Goal: Information Seeking & Learning: Check status

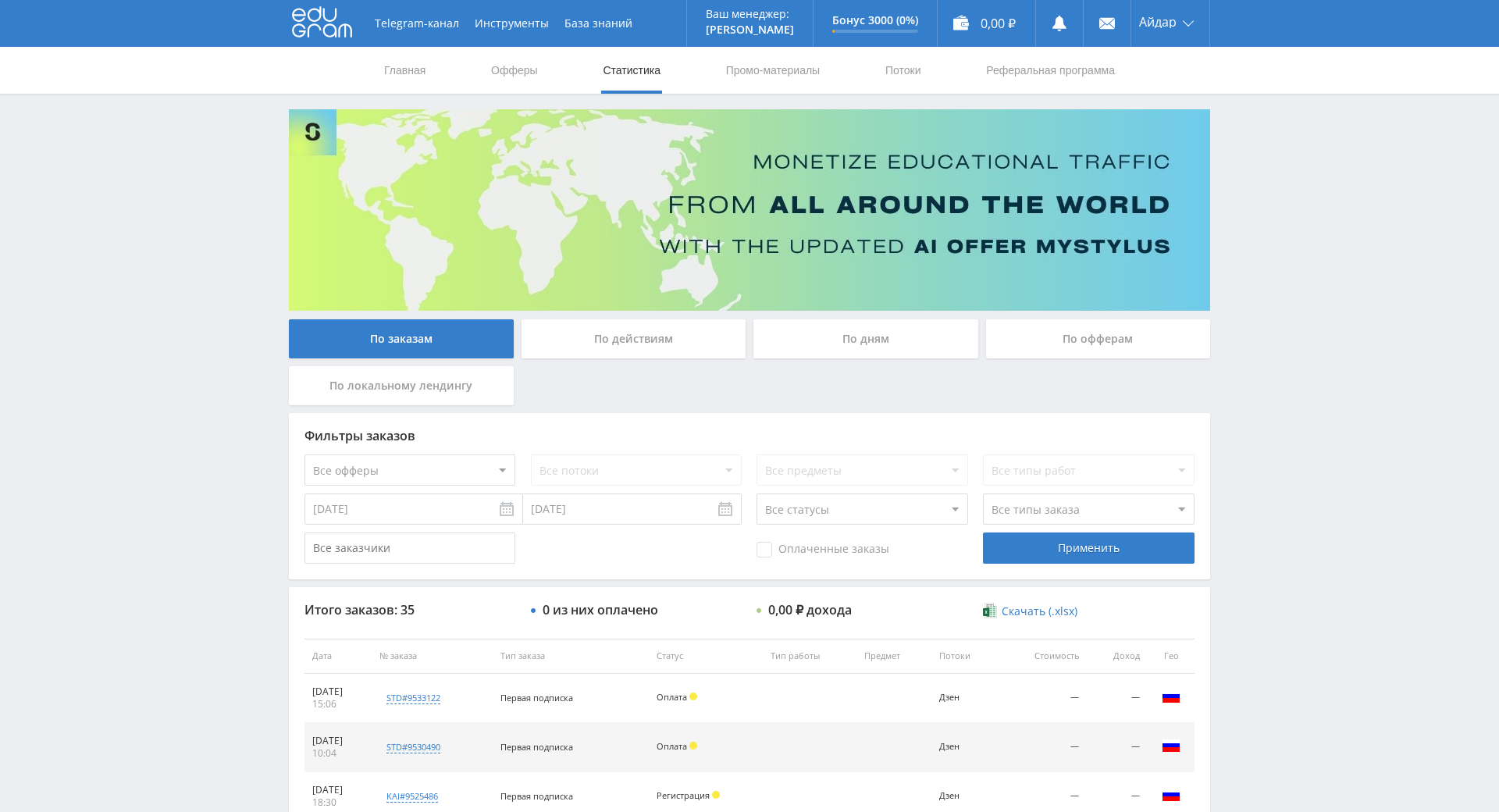
click at [316, 18] on icon at bounding box center [322, 22] width 60 height 31
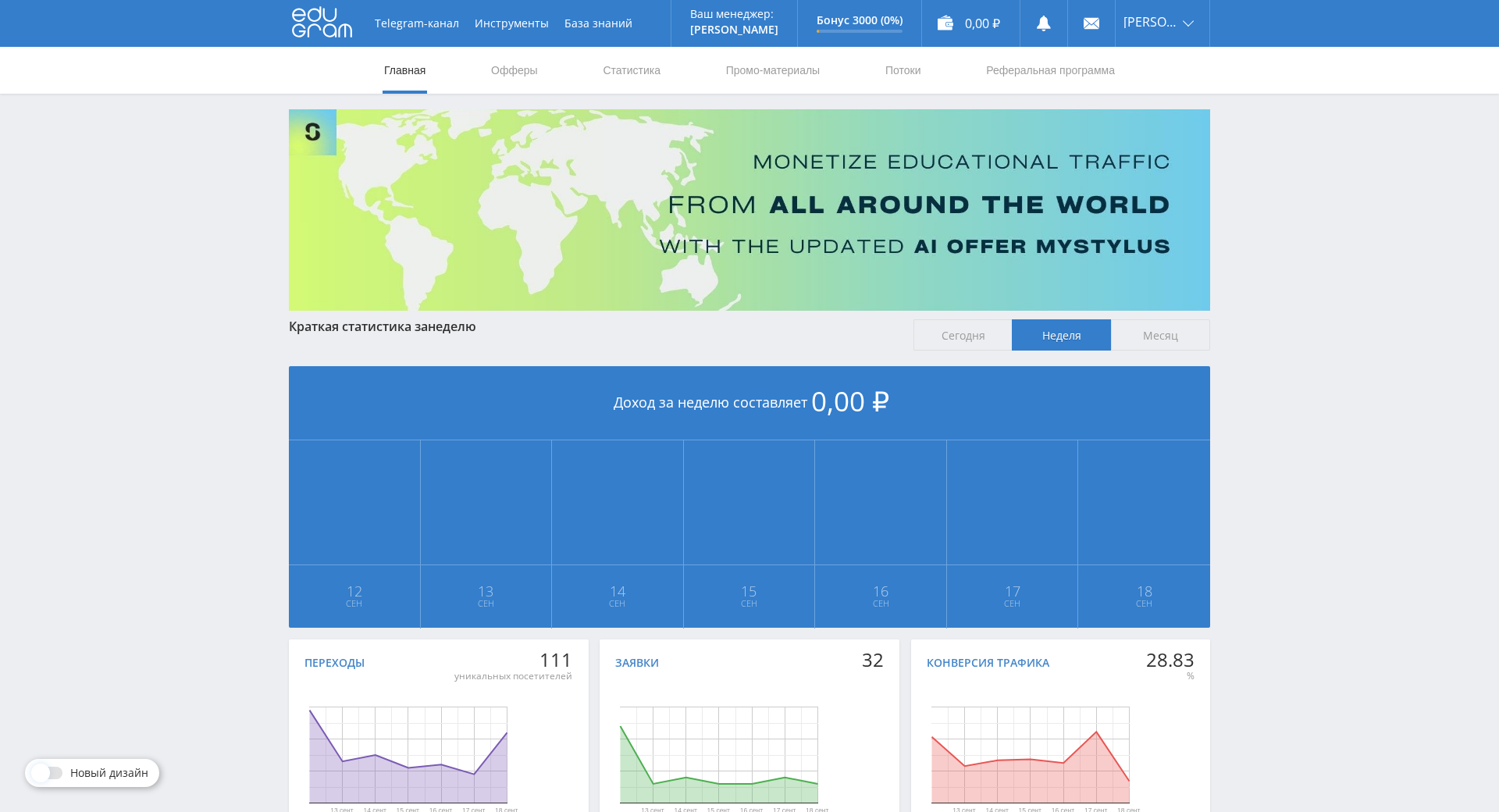
drag, startPoint x: 1362, startPoint y: 379, endPoint x: 1158, endPoint y: 68, distance: 371.9
click at [500, 59] on link "Офферы" at bounding box center [514, 69] width 50 height 47
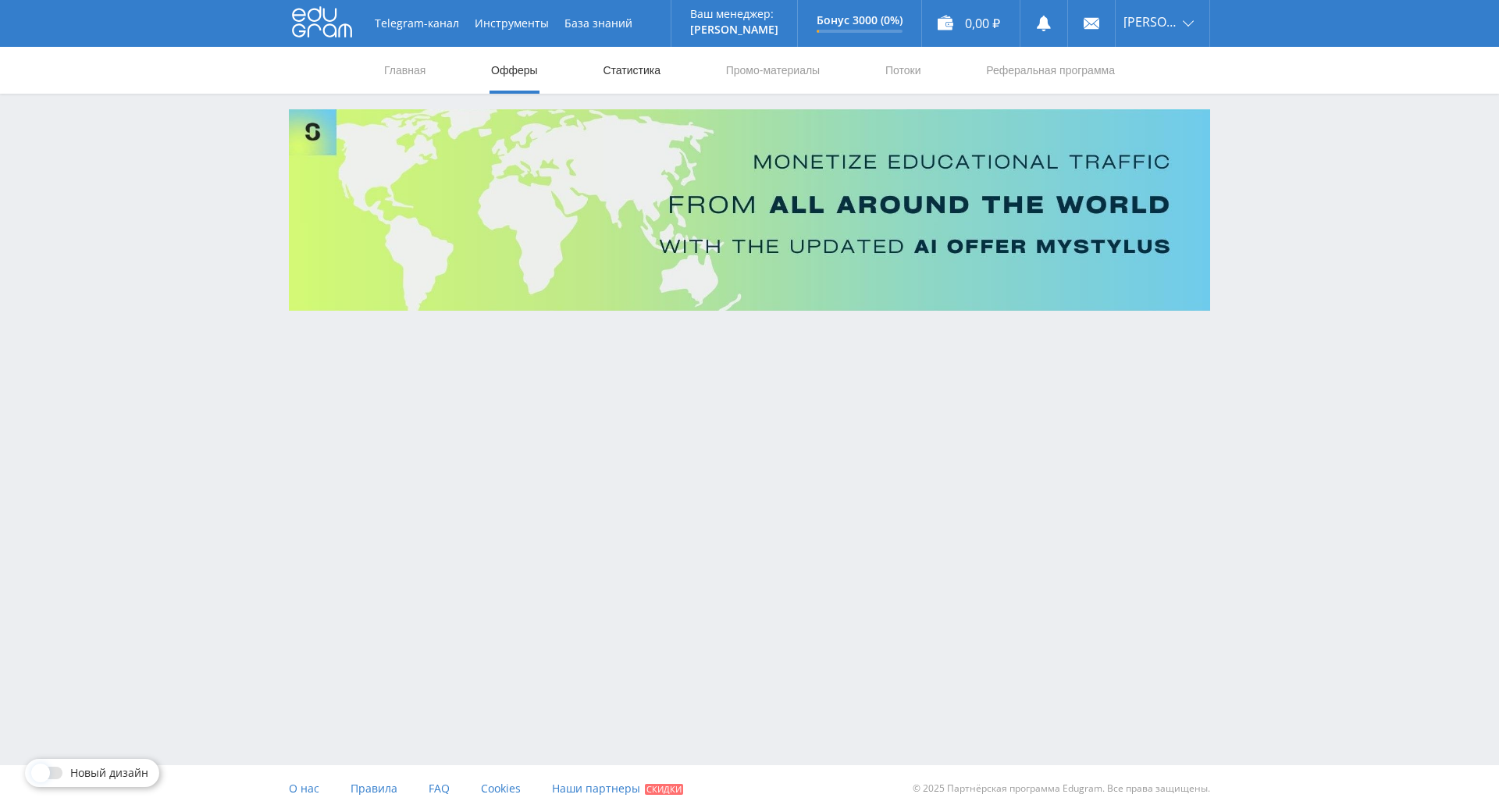
click at [658, 68] on link "Статистика" at bounding box center [631, 69] width 61 height 47
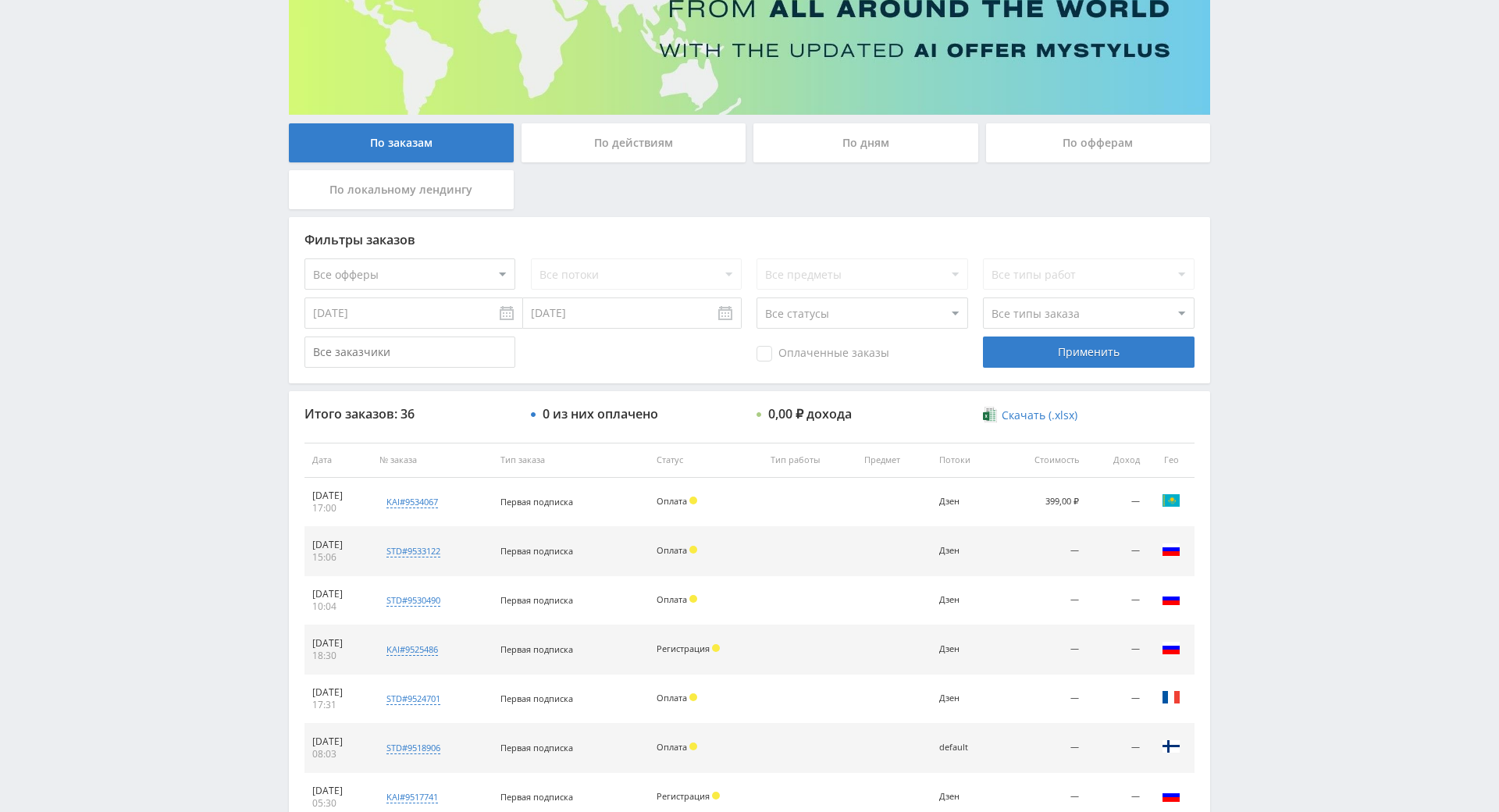
drag, startPoint x: 1288, startPoint y: 402, endPoint x: 1288, endPoint y: 458, distance: 56.0
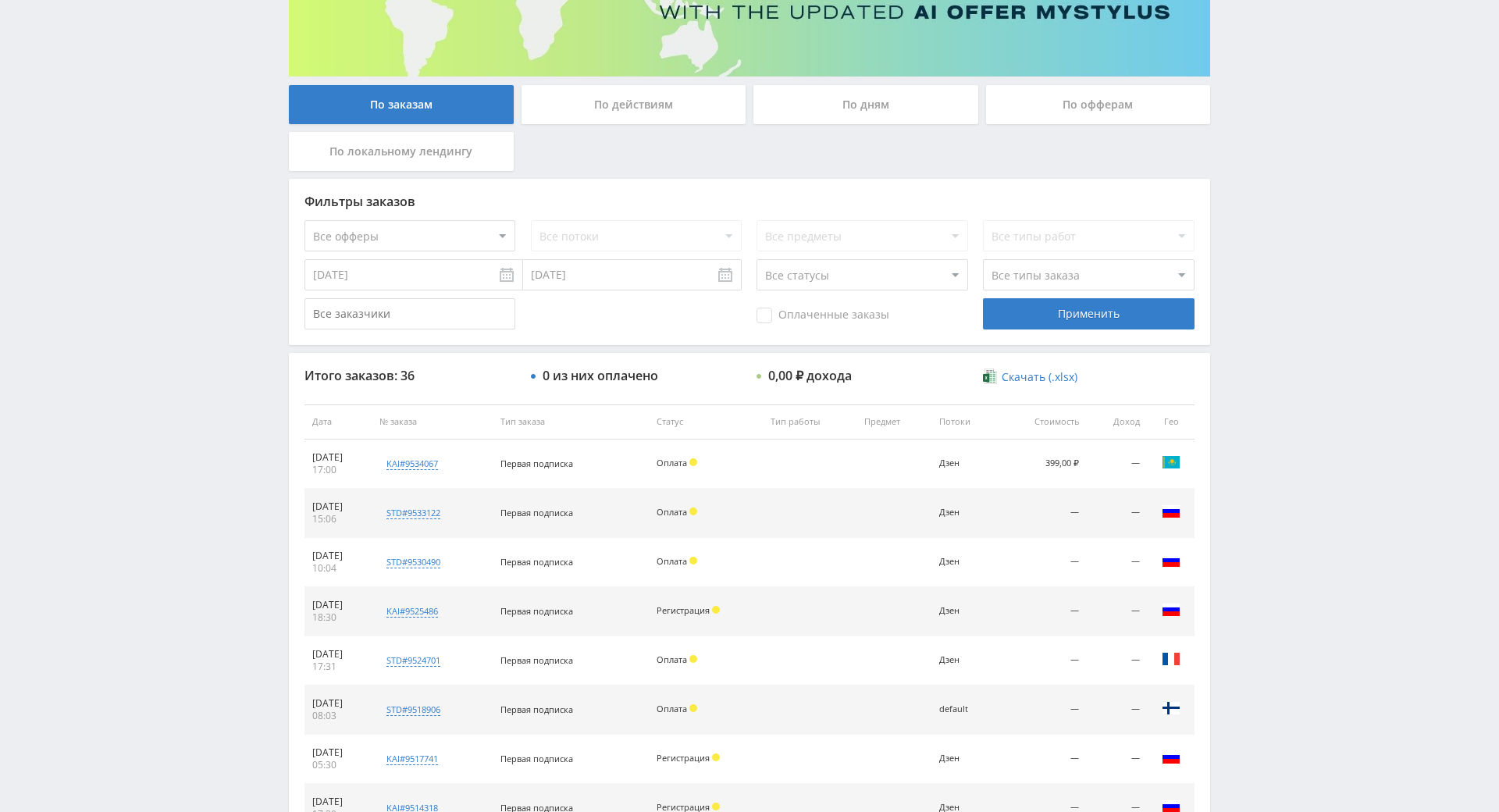
drag, startPoint x: 1292, startPoint y: 366, endPoint x: 1294, endPoint y: 357, distance: 9.2
click at [1314, 253] on div "Telegram-канал Инструменты База знаний Ваш менеджер: [PERSON_NAME] Online @edug…" at bounding box center [750, 421] width 1499 height 1311
drag, startPoint x: 1314, startPoint y: 253, endPoint x: 1278, endPoint y: 201, distance: 63.2
click at [1314, 252] on div "Telegram-канал Инструменты База знаний Ваш менеджер: [PERSON_NAME] Online @edug…" at bounding box center [750, 421] width 1499 height 1311
click at [1278, 201] on div "Telegram-канал Инструменты База знаний Ваш менеджер: [PERSON_NAME] Online @edug…" at bounding box center [750, 421] width 1499 height 1311
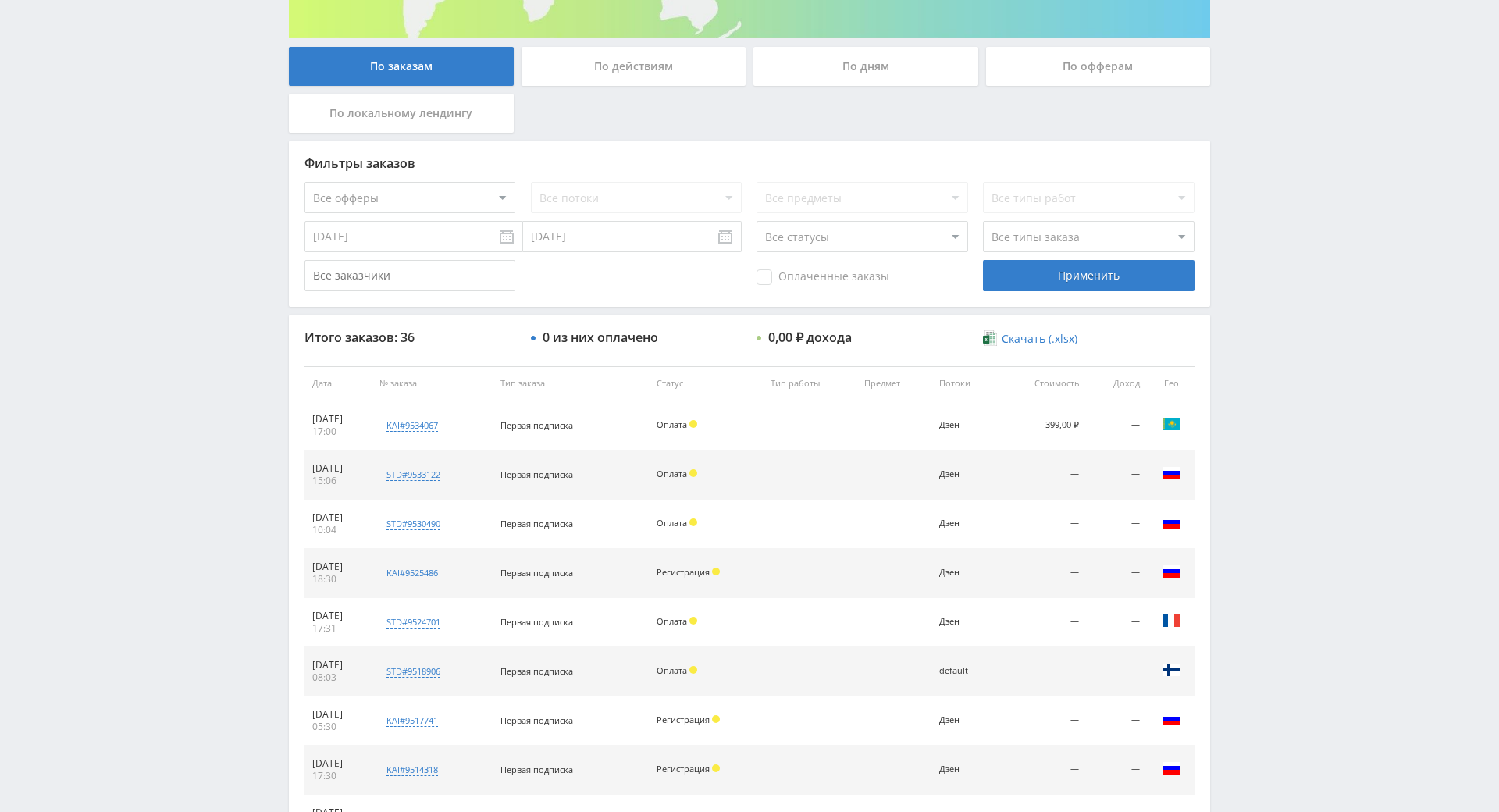
drag, startPoint x: 1267, startPoint y: 241, endPoint x: 1257, endPoint y: 298, distance: 57.9
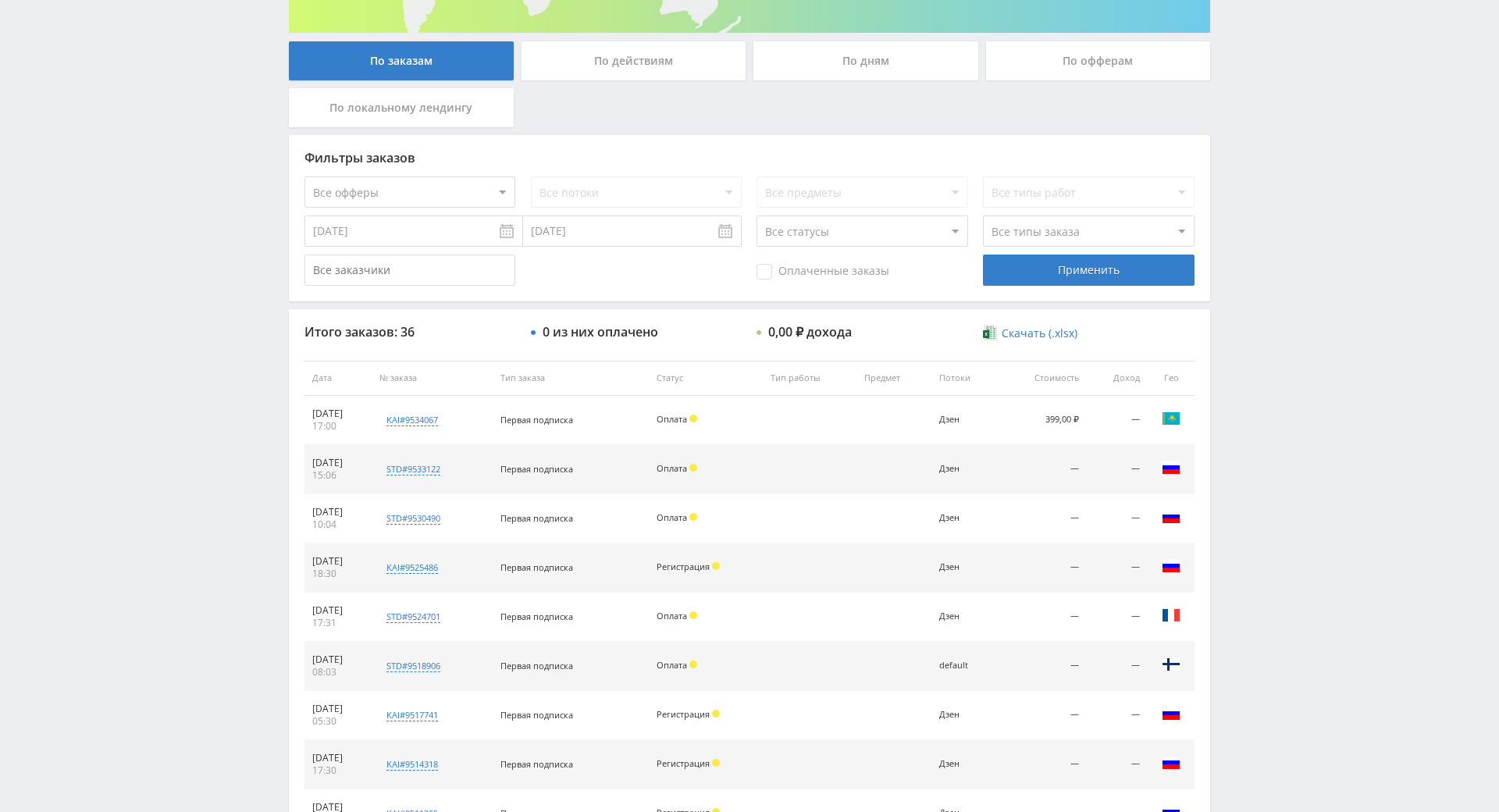
drag, startPoint x: 1042, startPoint y: 413, endPoint x: 1075, endPoint y: 417, distance: 33.2
click at [1075, 417] on td "399,00 ₽" at bounding box center [1043, 420] width 87 height 49
click at [1074, 432] on td "399,00 ₽" at bounding box center [1043, 420] width 87 height 49
click at [1061, 420] on td "399,00 ₽" at bounding box center [1043, 420] width 87 height 49
drag, startPoint x: 1043, startPoint y: 419, endPoint x: 1097, endPoint y: 419, distance: 54.0
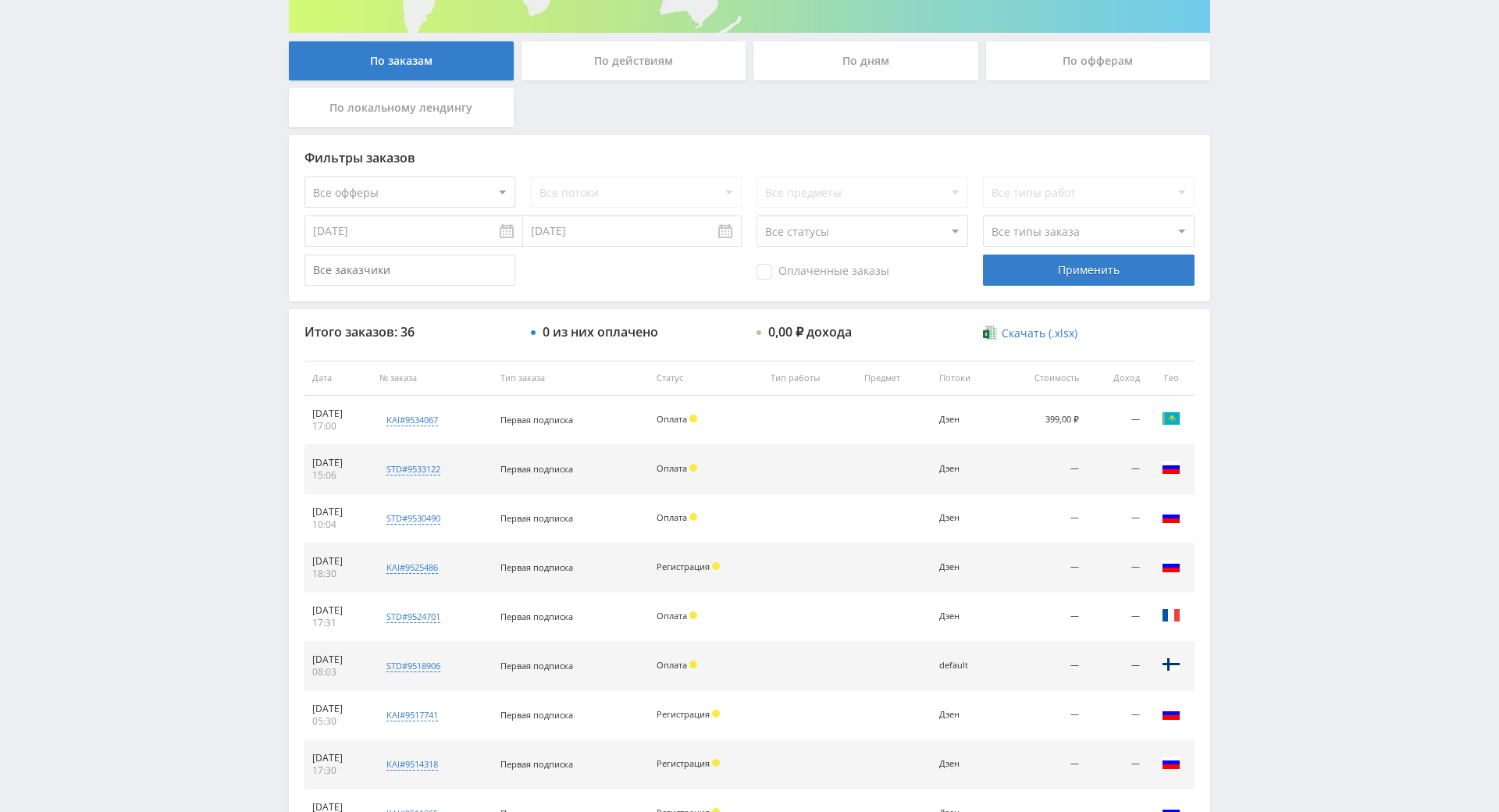
click at [1091, 419] on tr "18.09.2025 17:00 kai#9534067 Заказчик 2189960 Первая подписка Оплата Дзен 399,0…" at bounding box center [750, 420] width 890 height 49
click at [1247, 410] on div "Telegram-канал Инструменты База знаний Ваш менеджер: [PERSON_NAME] Online @edug…" at bounding box center [750, 378] width 1499 height 1311
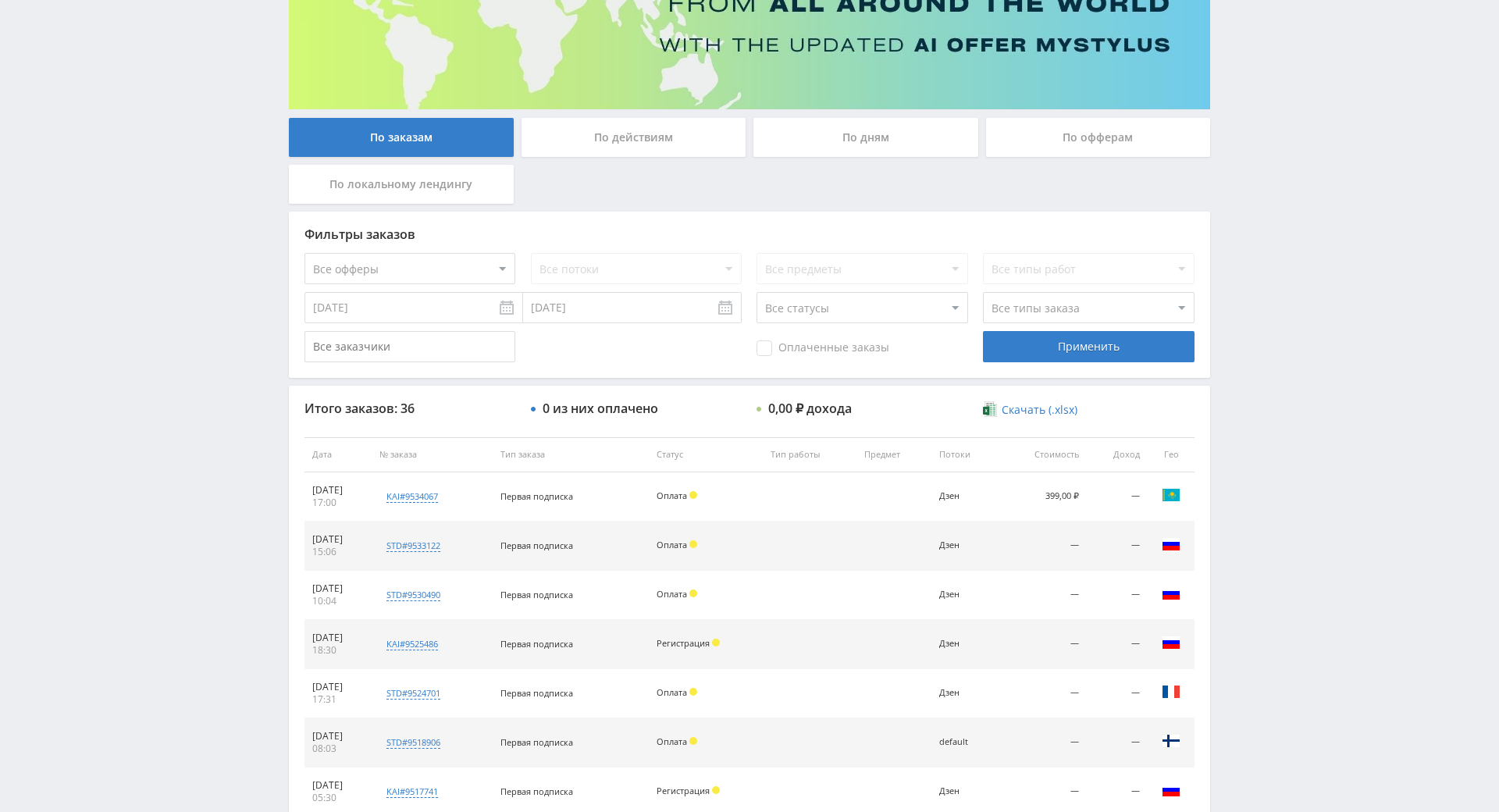
scroll to position [51, 0]
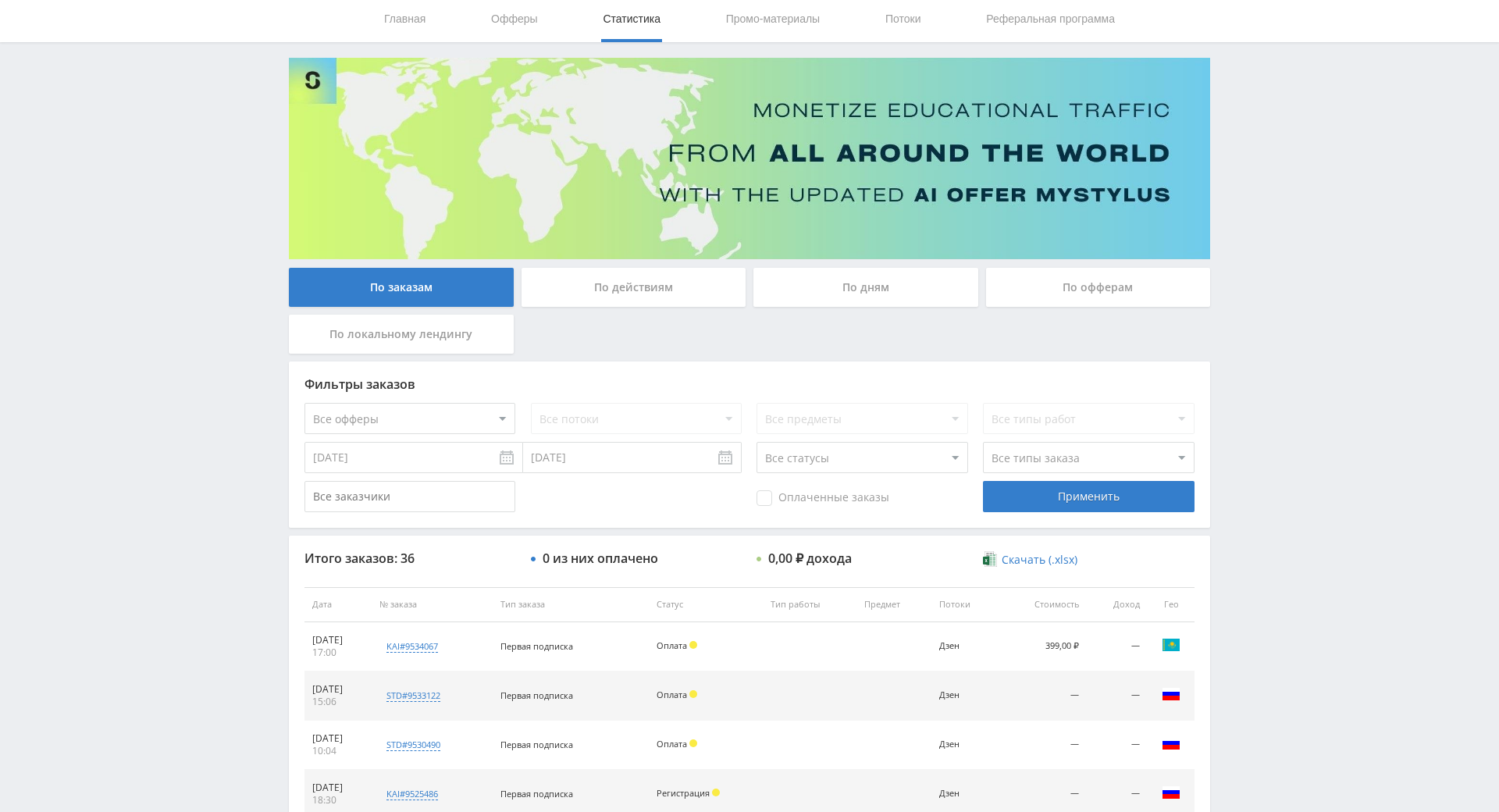
drag, startPoint x: 1247, startPoint y: 410, endPoint x: 1228, endPoint y: 308, distance: 103.8
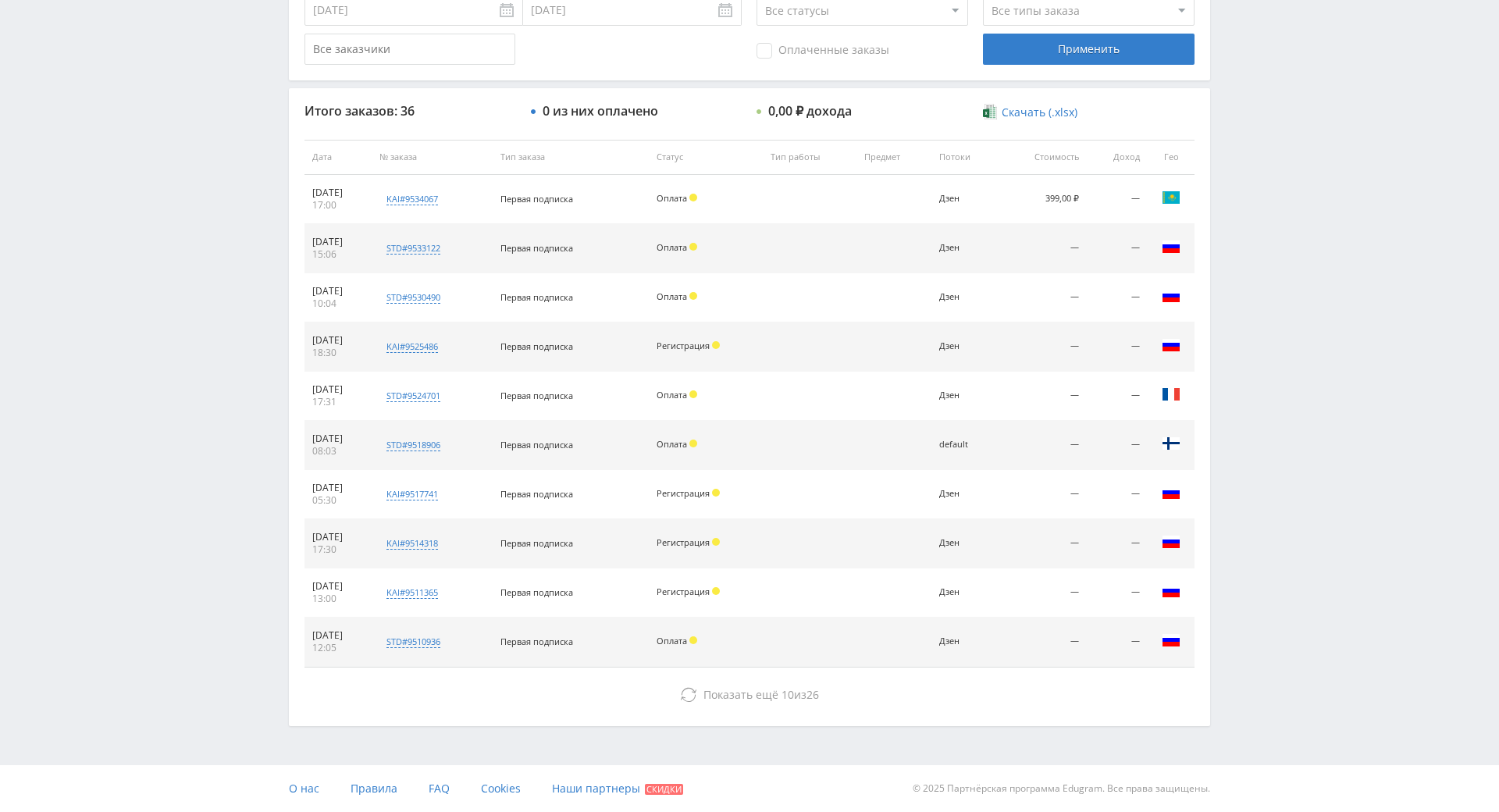
drag, startPoint x: 1251, startPoint y: 366, endPoint x: 1261, endPoint y: 443, distance: 77.6
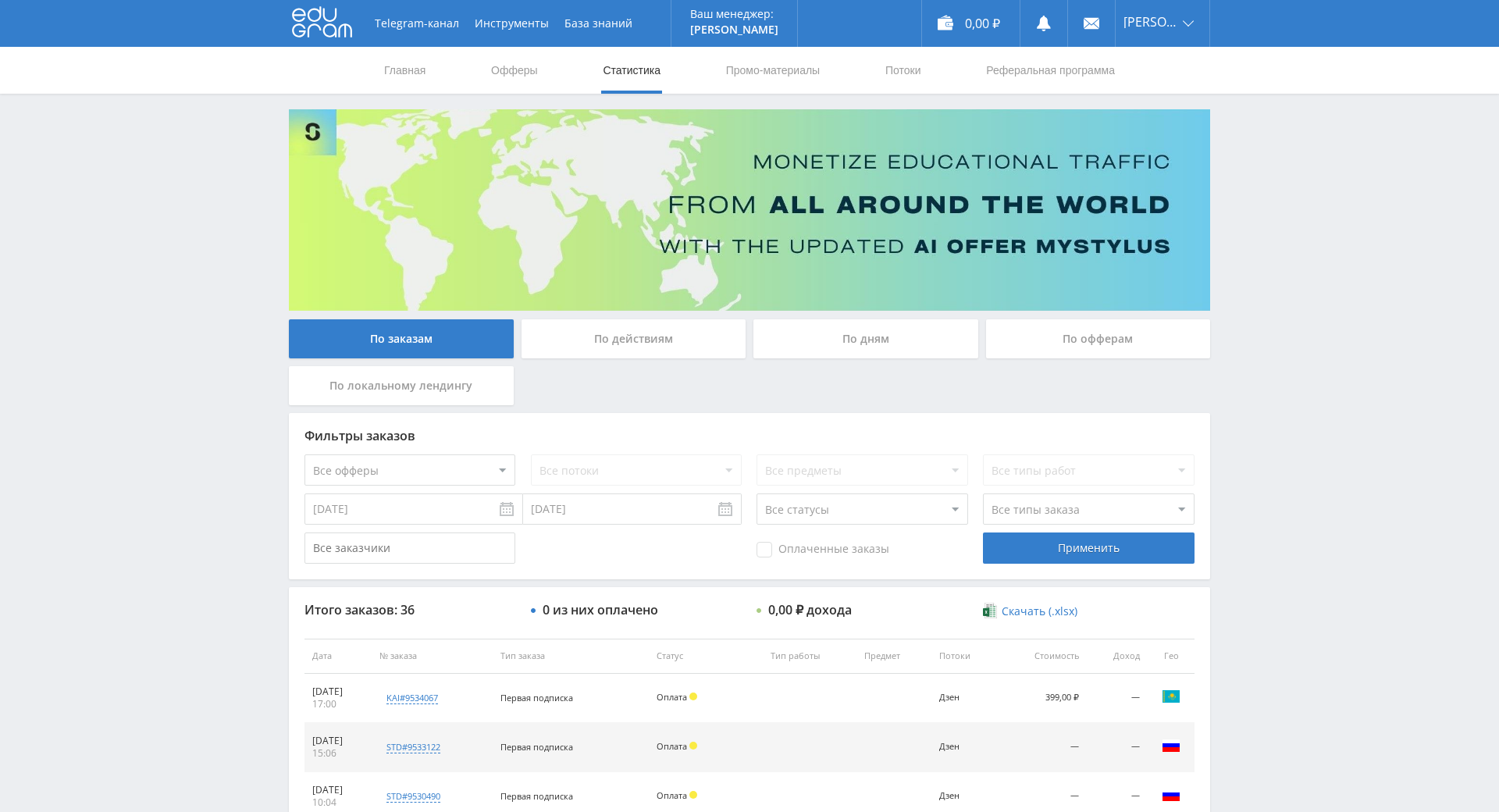
drag, startPoint x: 1261, startPoint y: 449, endPoint x: 1259, endPoint y: 277, distance: 172.0
drag, startPoint x: 1259, startPoint y: 277, endPoint x: 1260, endPoint y: 180, distance: 97.0
click at [1260, 180] on div "Telegram-канал Инструменты База знаний Ваш менеджер: [PERSON_NAME] Online @edug…" at bounding box center [750, 655] width 1499 height 1311
click at [1261, 180] on div "Telegram-канал Инструменты База знаний Ваш менеджер: [PERSON_NAME] Online @edug…" at bounding box center [750, 655] width 1499 height 1311
drag, startPoint x: 1261, startPoint y: 180, endPoint x: 1253, endPoint y: 158, distance: 23.4
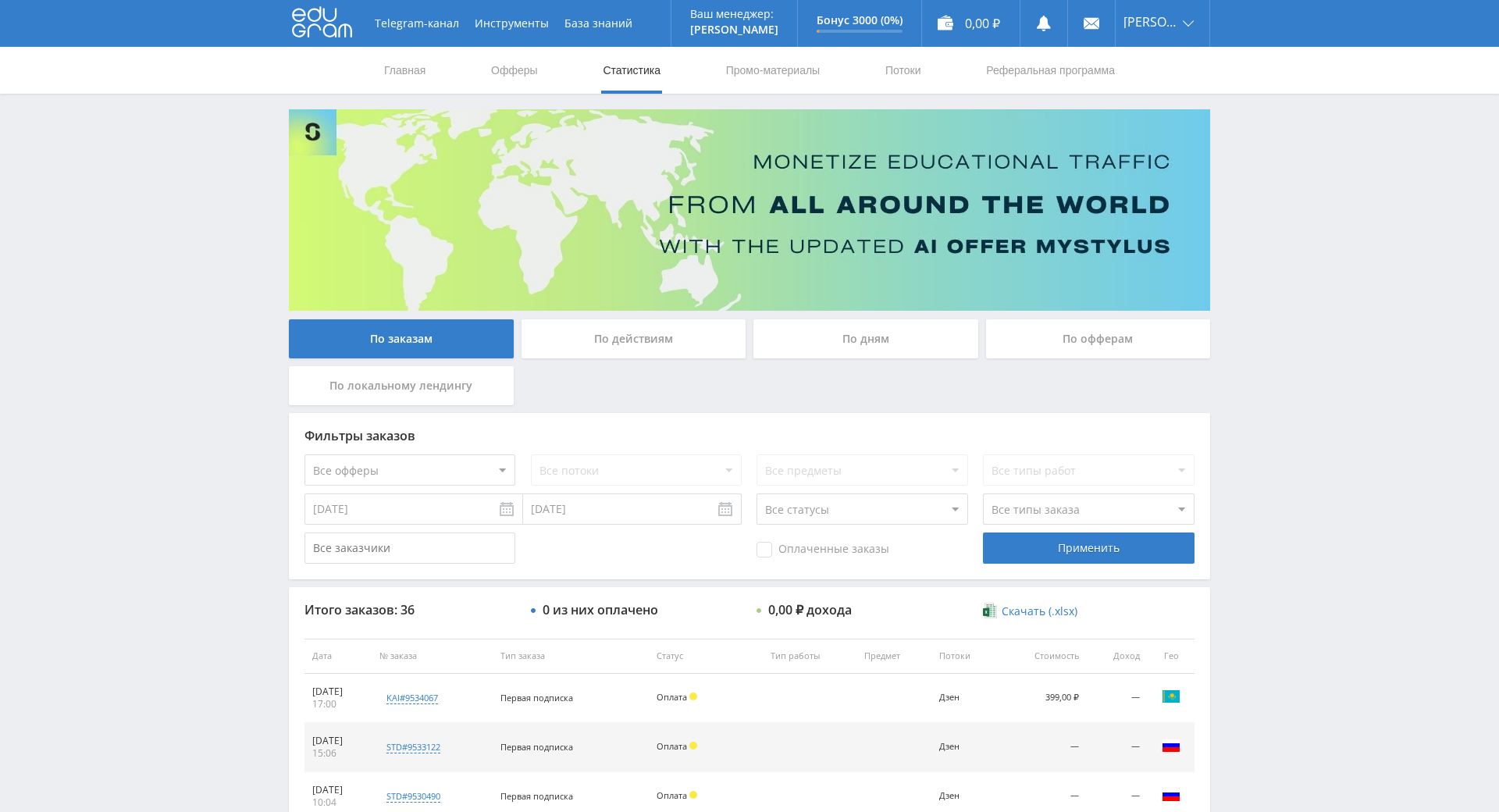
click at [1248, 148] on div "Telegram-канал Инструменты База знаний Ваш менеджер: [PERSON_NAME] Online @edug…" at bounding box center [750, 655] width 1499 height 1311
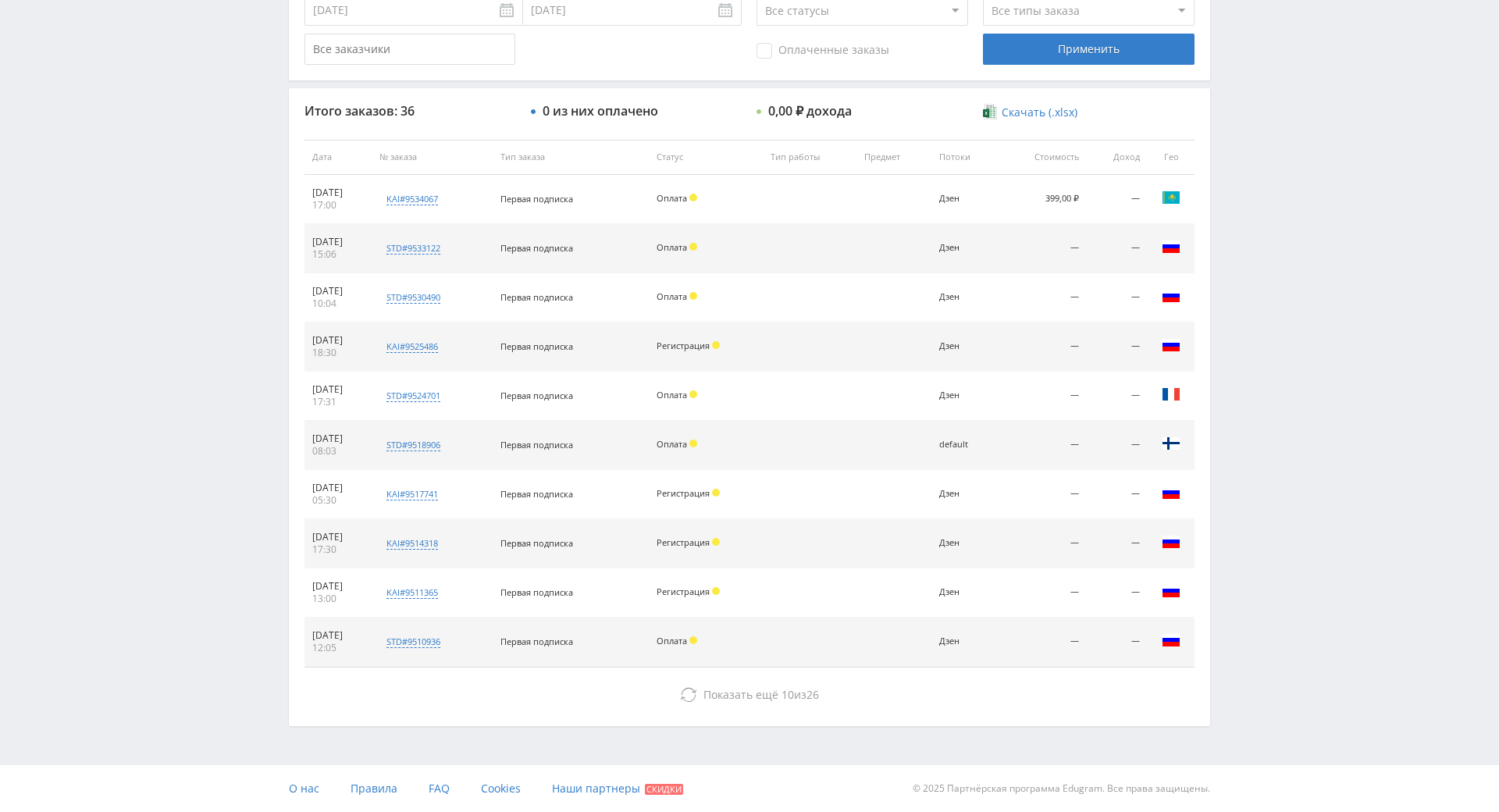
scroll to position [468, 0]
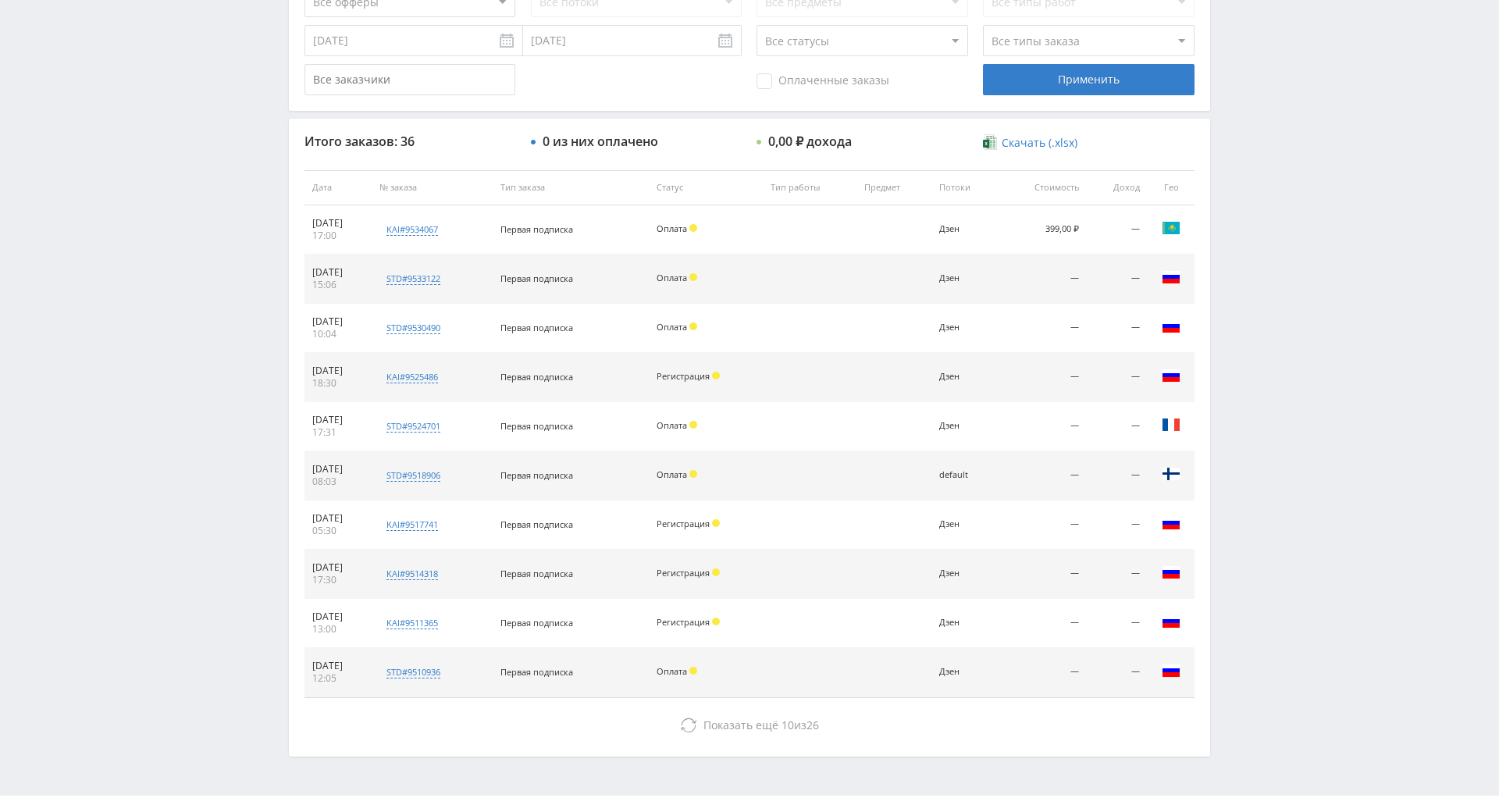
drag, startPoint x: 1240, startPoint y: 344, endPoint x: 1234, endPoint y: 249, distance: 95.2
click at [1234, 248] on div "Telegram-канал Инструменты База знаний Ваш менеджер: [PERSON_NAME] Online @edug…" at bounding box center [750, 187] width 1499 height 1311
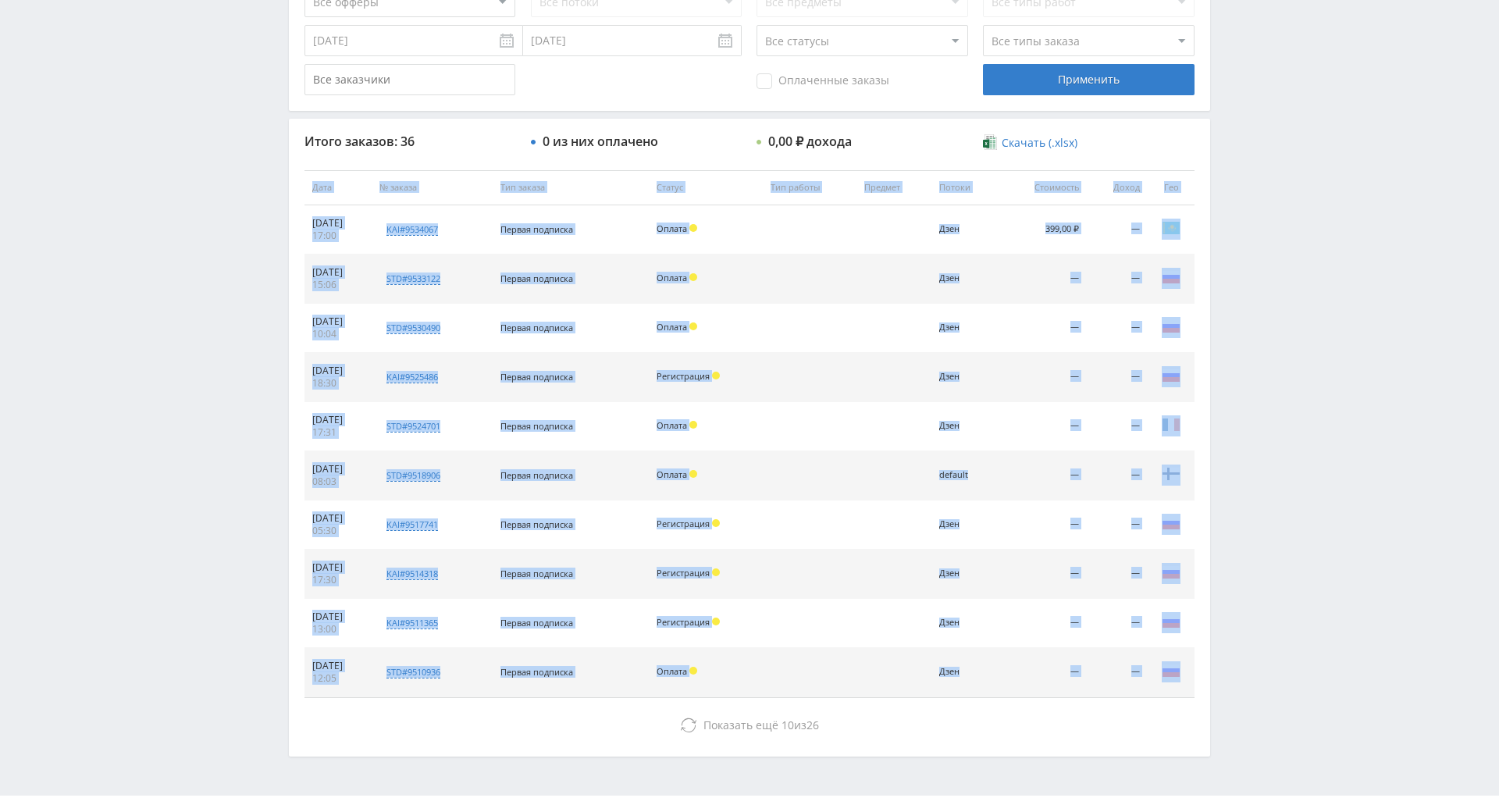
click at [1234, 248] on div "Telegram-канал Инструменты База знаний Ваш менеджер: [PERSON_NAME] Online @edug…" at bounding box center [750, 187] width 1499 height 1311
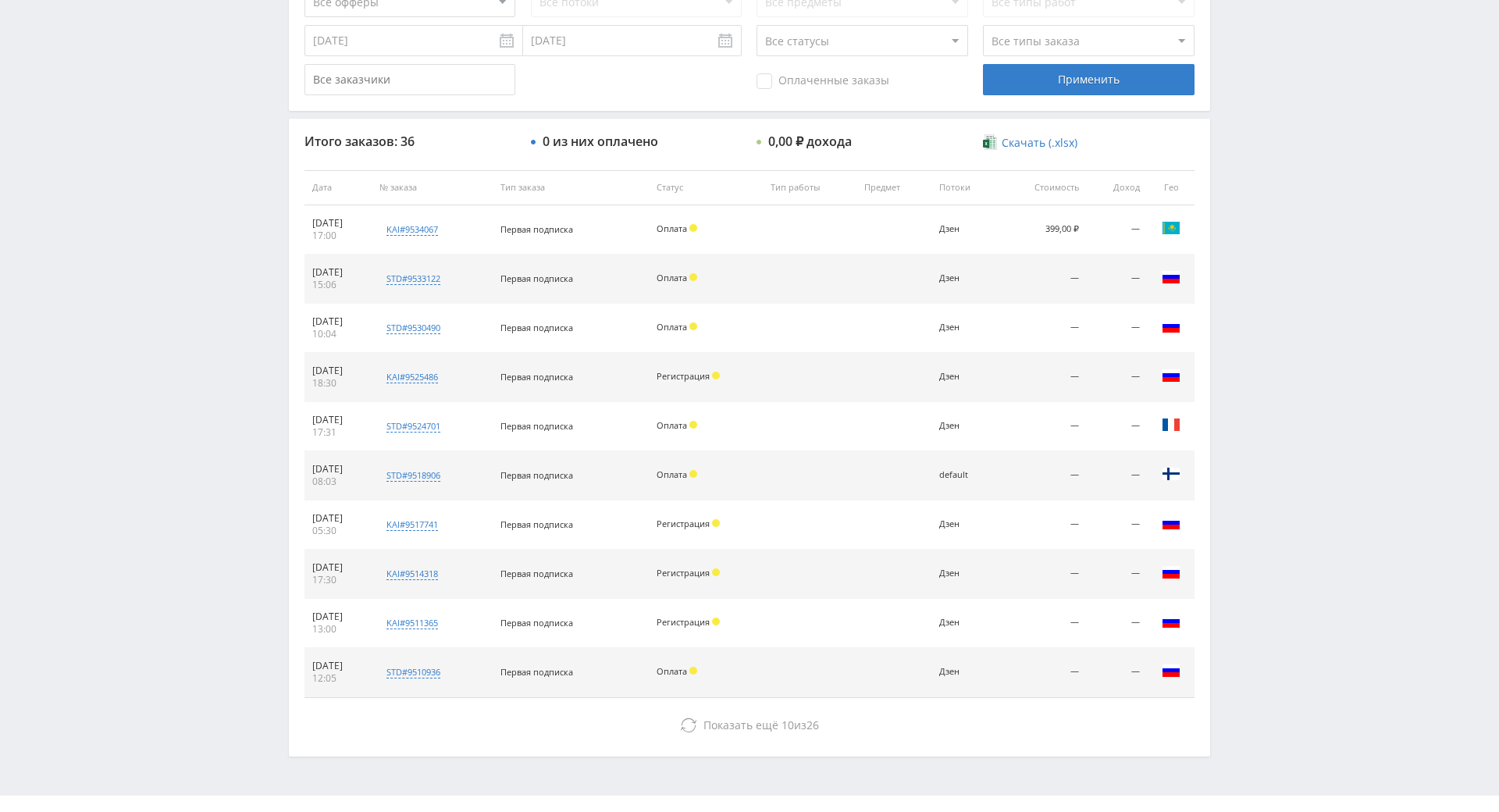
click at [1227, 206] on div "Telegram-канал Инструменты База знаний Ваш менеджер: [PERSON_NAME] Online @edug…" at bounding box center [750, 187] width 1499 height 1311
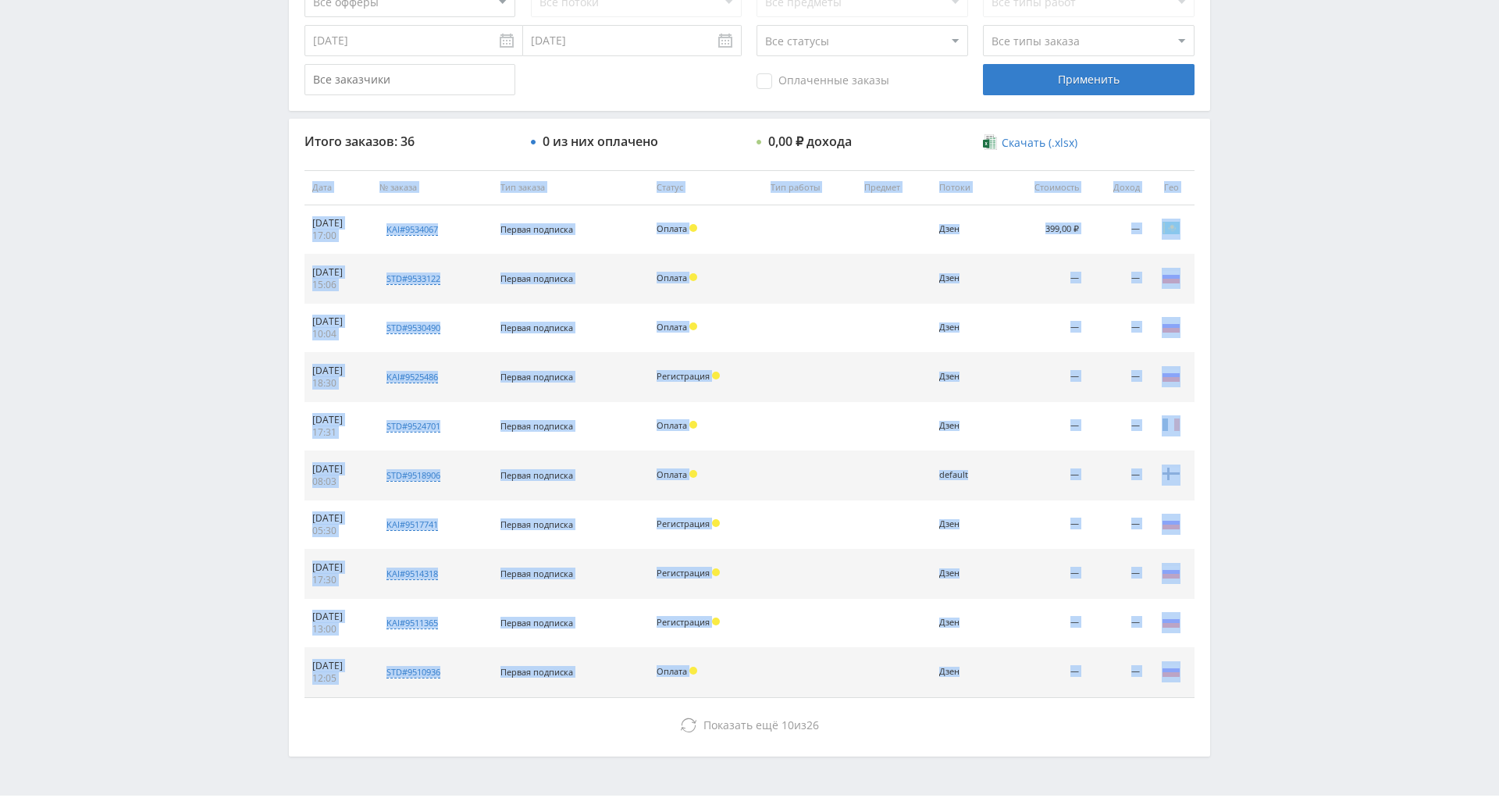
click at [1227, 206] on div "Telegram-канал Инструменты База знаний Ваш менеджер: [PERSON_NAME] Online @edug…" at bounding box center [750, 187] width 1499 height 1311
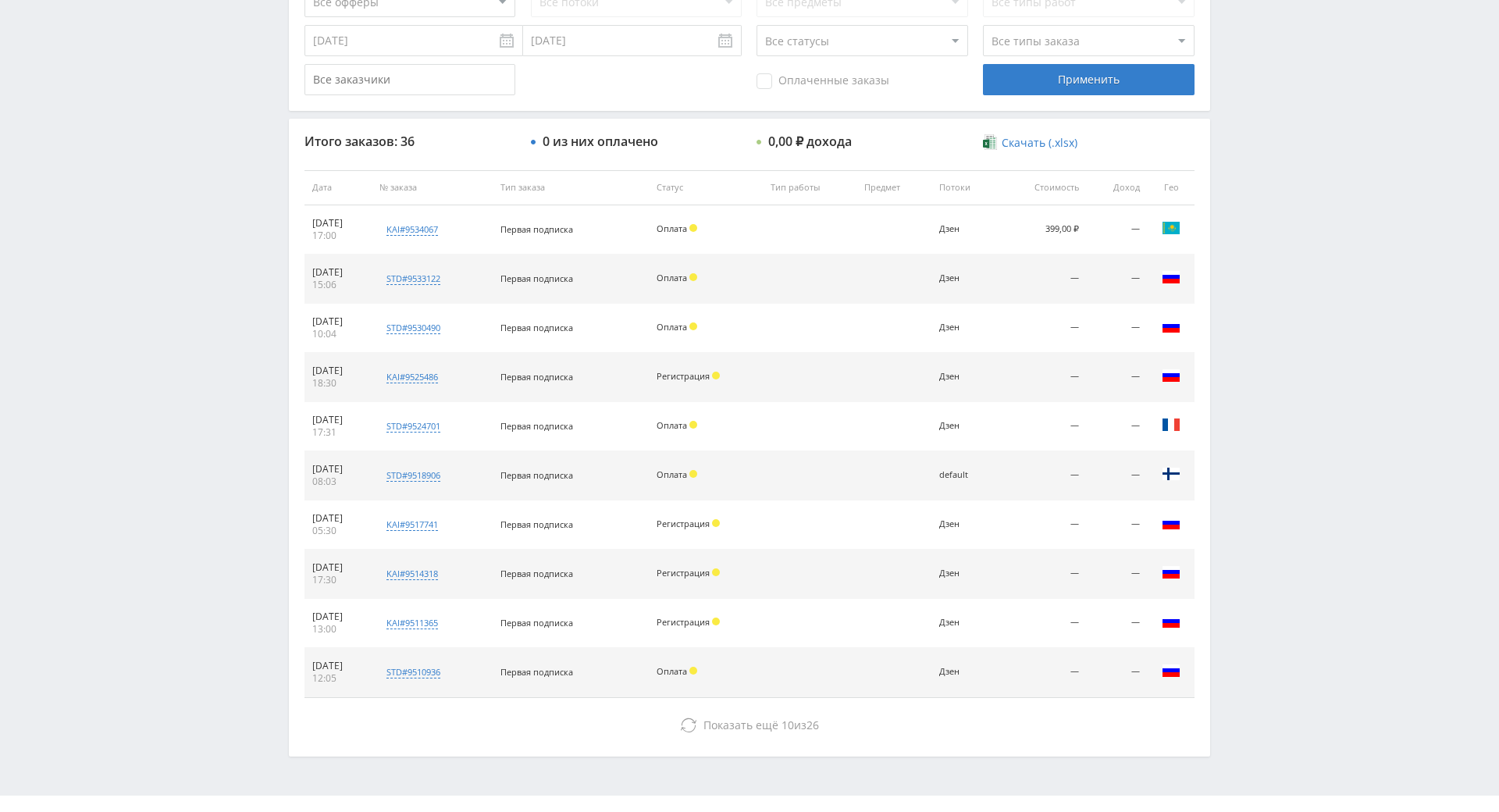
click at [1227, 157] on div "Telegram-канал Инструменты База знаний Ваш менеджер: [PERSON_NAME] Online @edug…" at bounding box center [750, 187] width 1499 height 1311
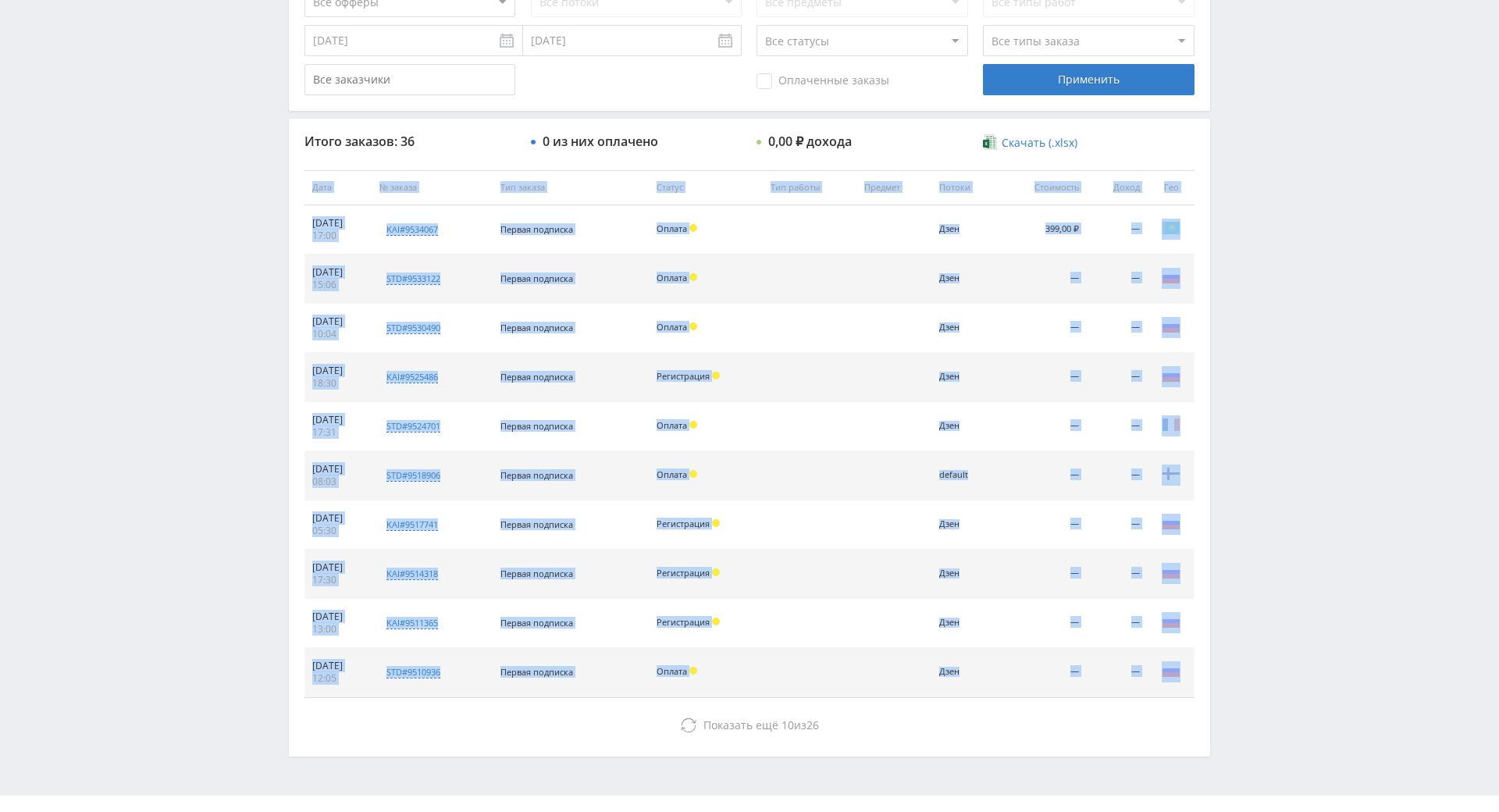
click at [1227, 157] on div "Telegram-канал Инструменты База знаний Ваш менеджер: [PERSON_NAME] Online @edug…" at bounding box center [750, 187] width 1499 height 1311
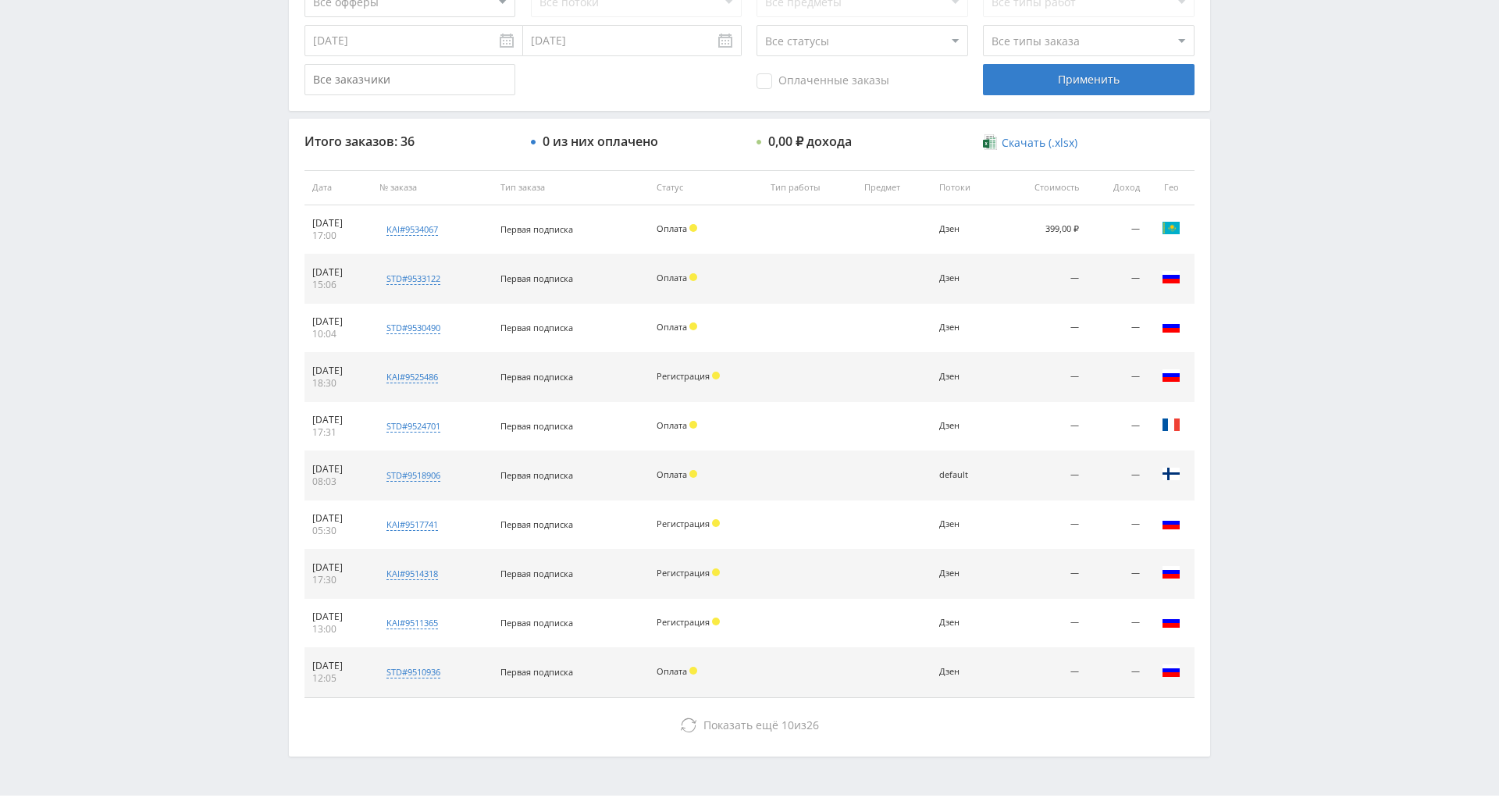
click at [1219, 121] on div "Telegram-канал Инструменты База знаний Ваш менеджер: [PERSON_NAME] Online @edug…" at bounding box center [750, 187] width 1499 height 1311
drag, startPoint x: 1219, startPoint y: 121, endPoint x: 1221, endPoint y: 89, distance: 32.1
click at [1221, 89] on div "Telegram-канал Инструменты База знаний Ваш менеджер: [PERSON_NAME] Online @edug…" at bounding box center [750, 187] width 1499 height 1311
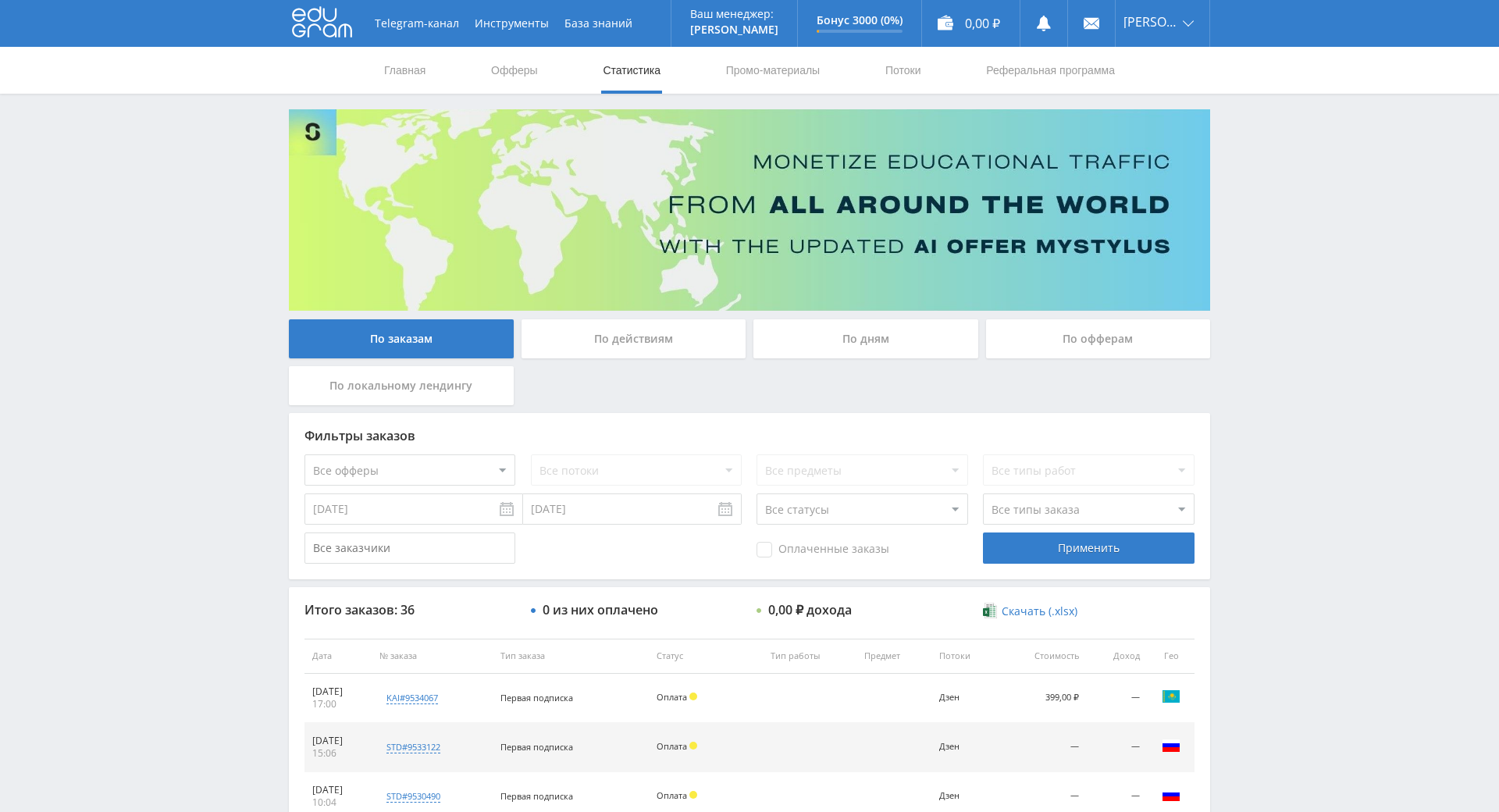
drag, startPoint x: 1261, startPoint y: 213, endPoint x: 1245, endPoint y: 305, distance: 93.4
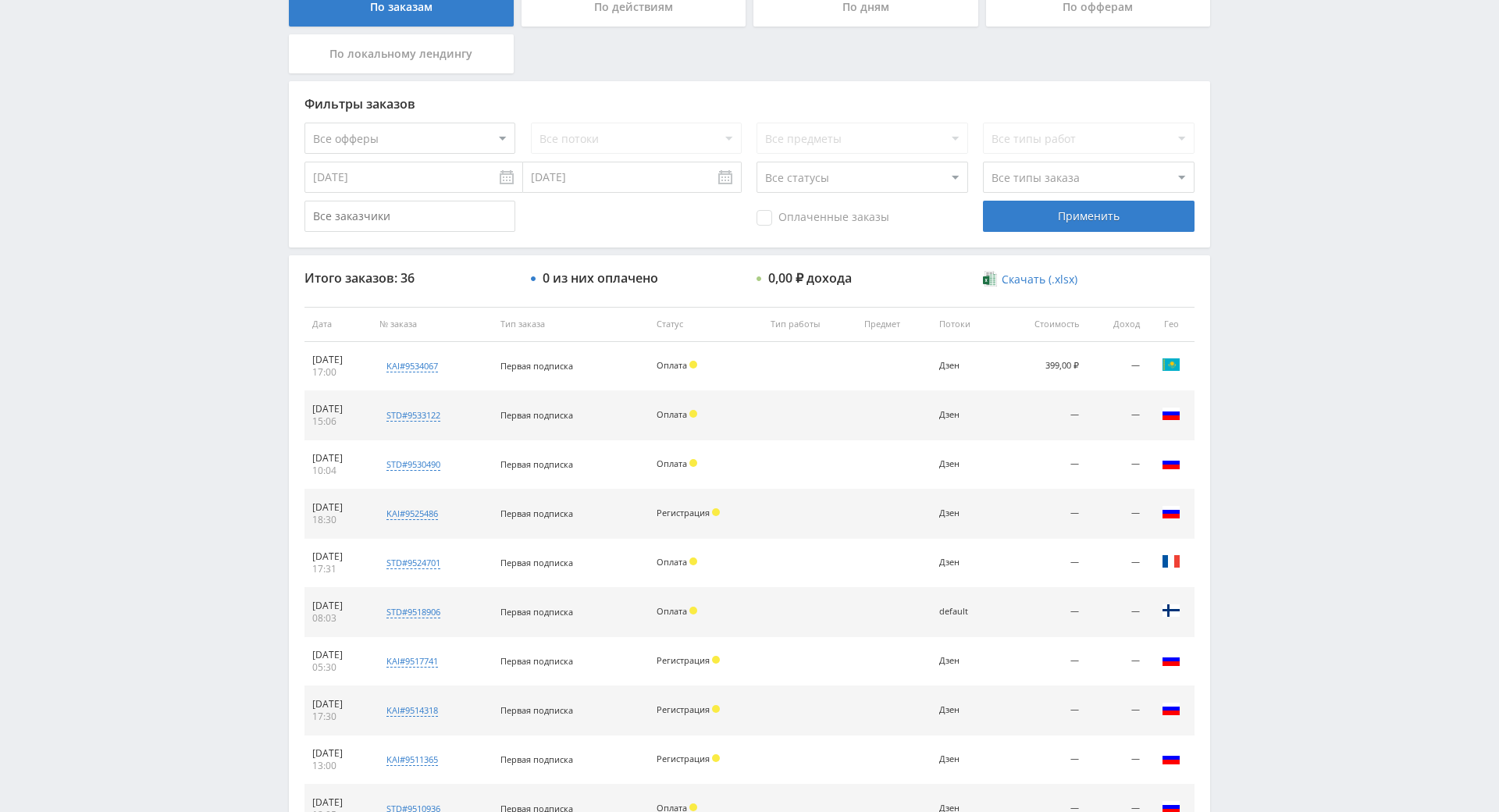
scroll to position [558, 0]
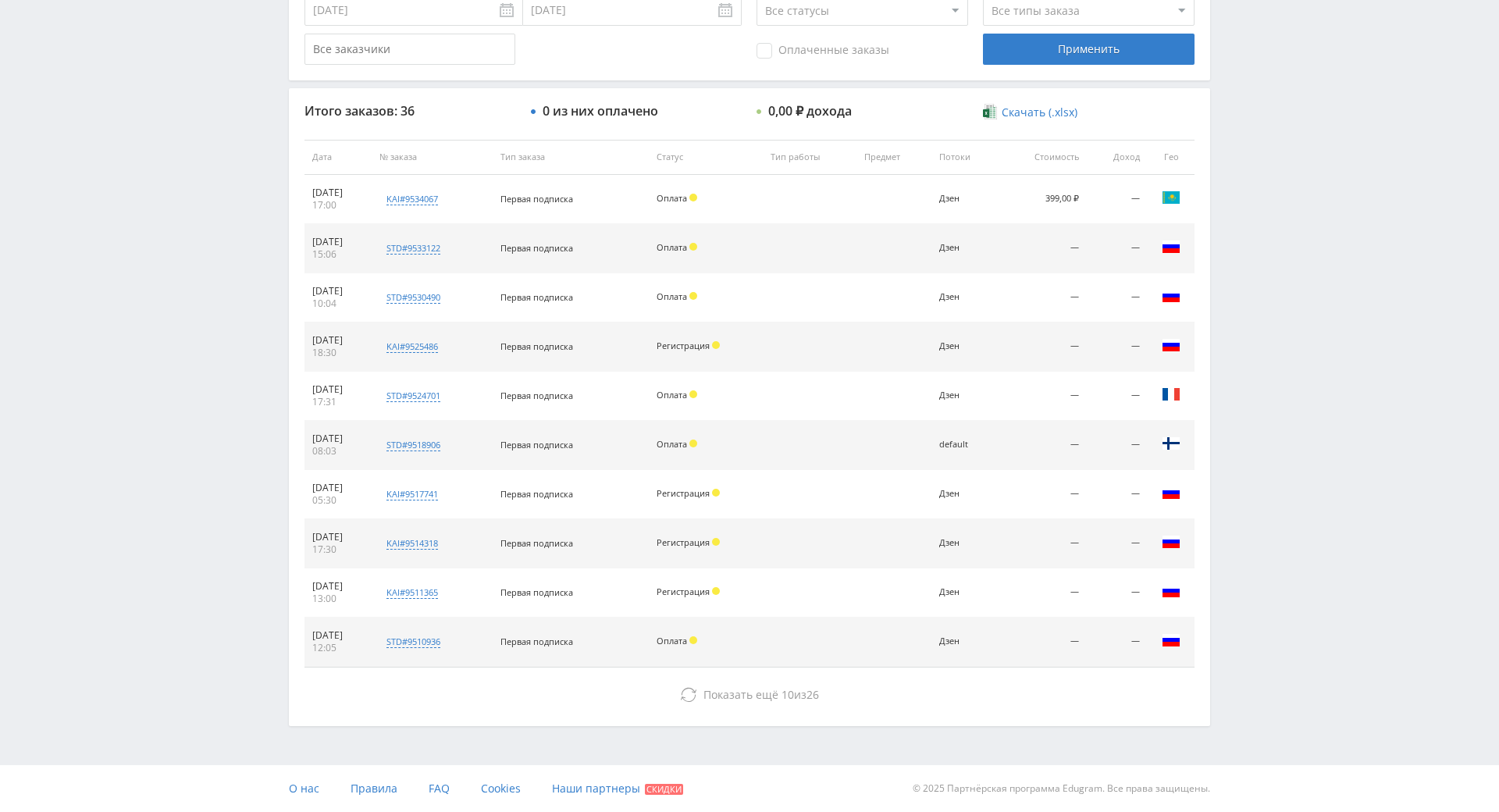
drag, startPoint x: 1228, startPoint y: 382, endPoint x: 1238, endPoint y: 434, distance: 53.0
drag, startPoint x: 1252, startPoint y: 428, endPoint x: 1254, endPoint y: 304, distance: 124.0
click at [1254, 304] on div "Telegram-канал Инструменты База знаний Ваш менеджер: [PERSON_NAME] Online @edug…" at bounding box center [750, 157] width 1499 height 1311
click at [1255, 227] on div "Telegram-канал Инструменты База знаний Ваш менеджер: [PERSON_NAME] Online @edug…" at bounding box center [750, 157] width 1499 height 1311
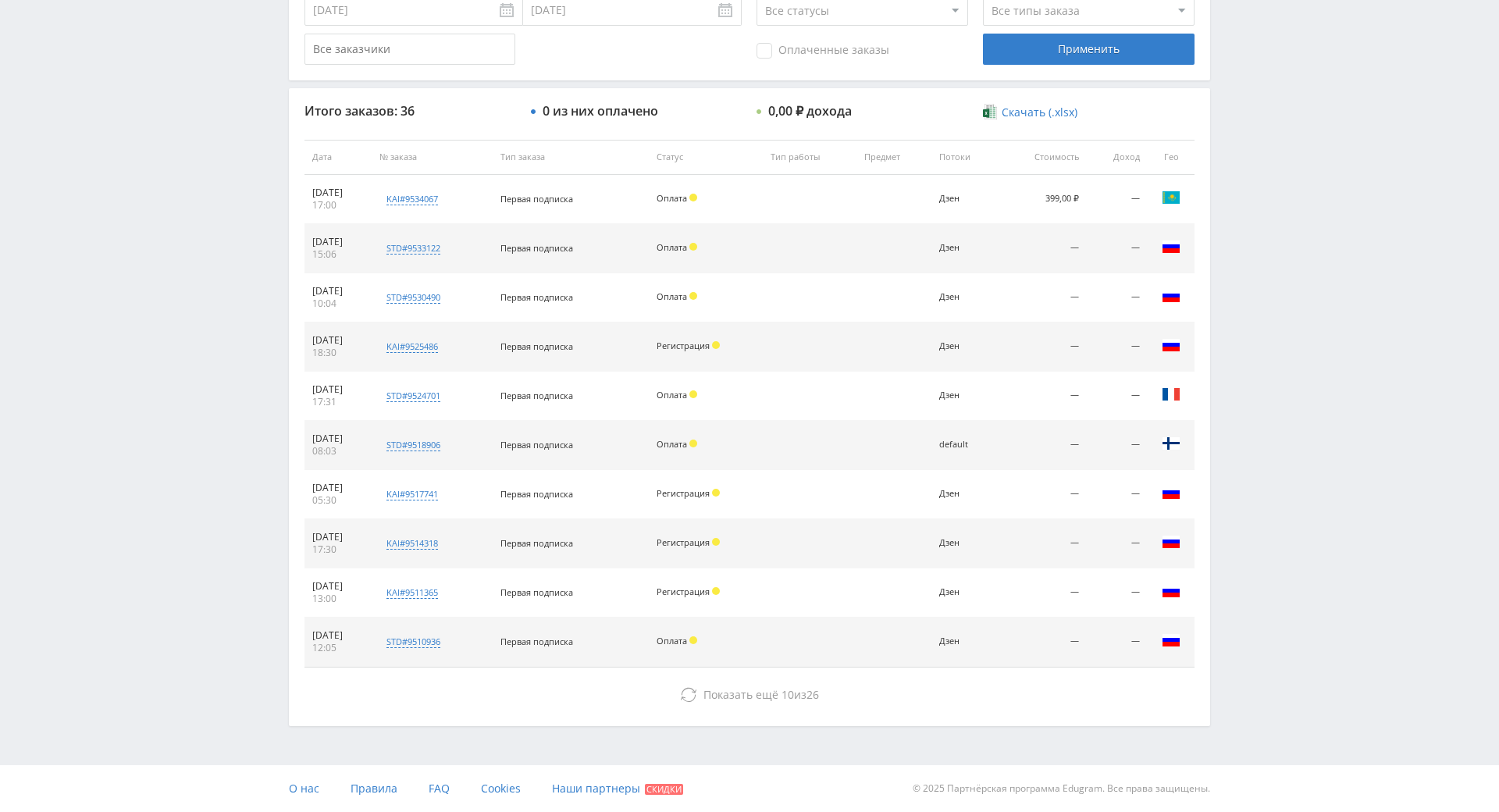
click at [1255, 227] on div "Telegram-канал Инструменты База знаний Ваш менеджер: [PERSON_NAME] Online @edug…" at bounding box center [750, 157] width 1499 height 1311
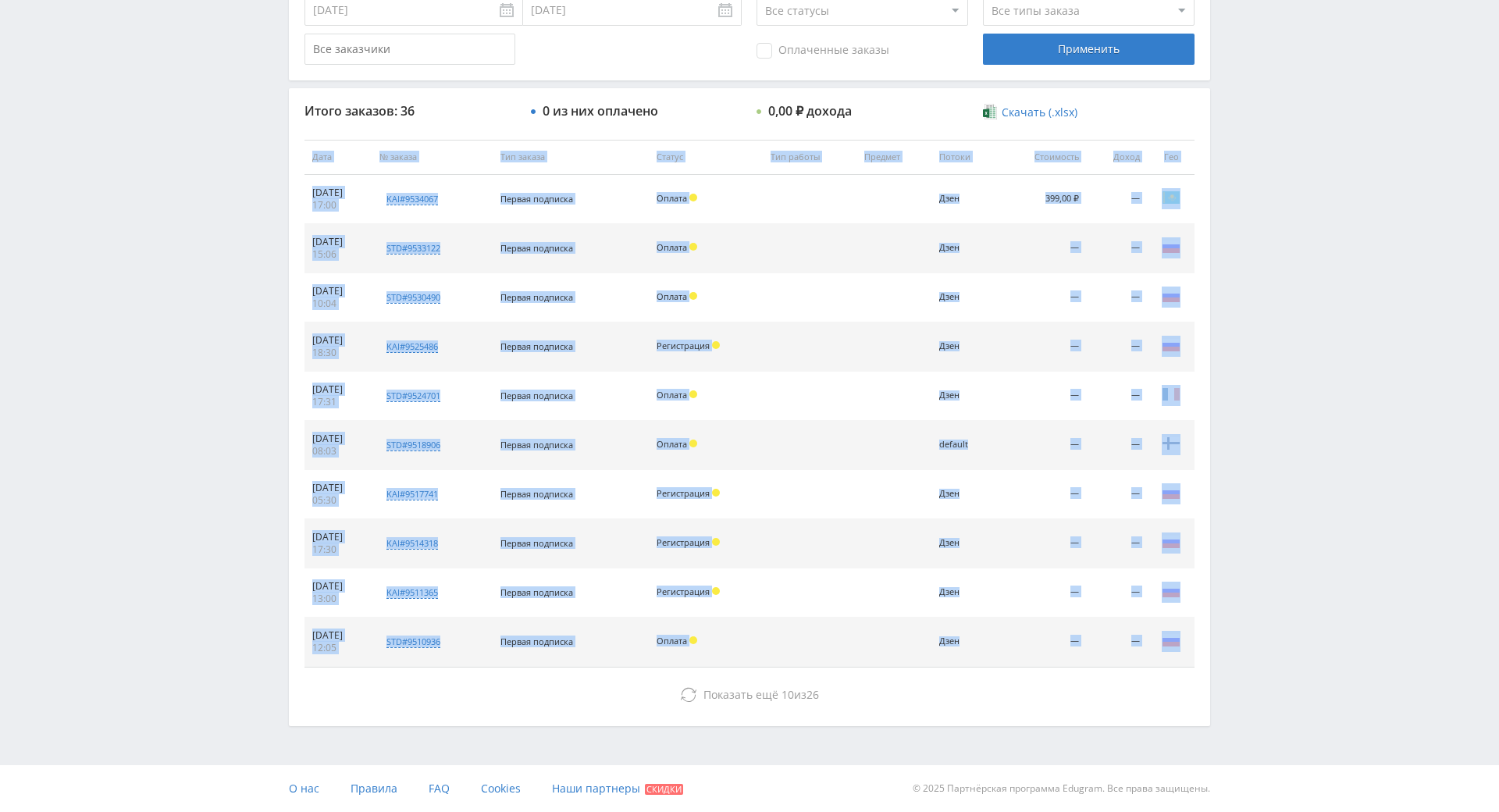
click at [1255, 227] on div "Telegram-канал Инструменты База знаний Ваш менеджер: [PERSON_NAME] Online @edug…" at bounding box center [750, 157] width 1499 height 1311
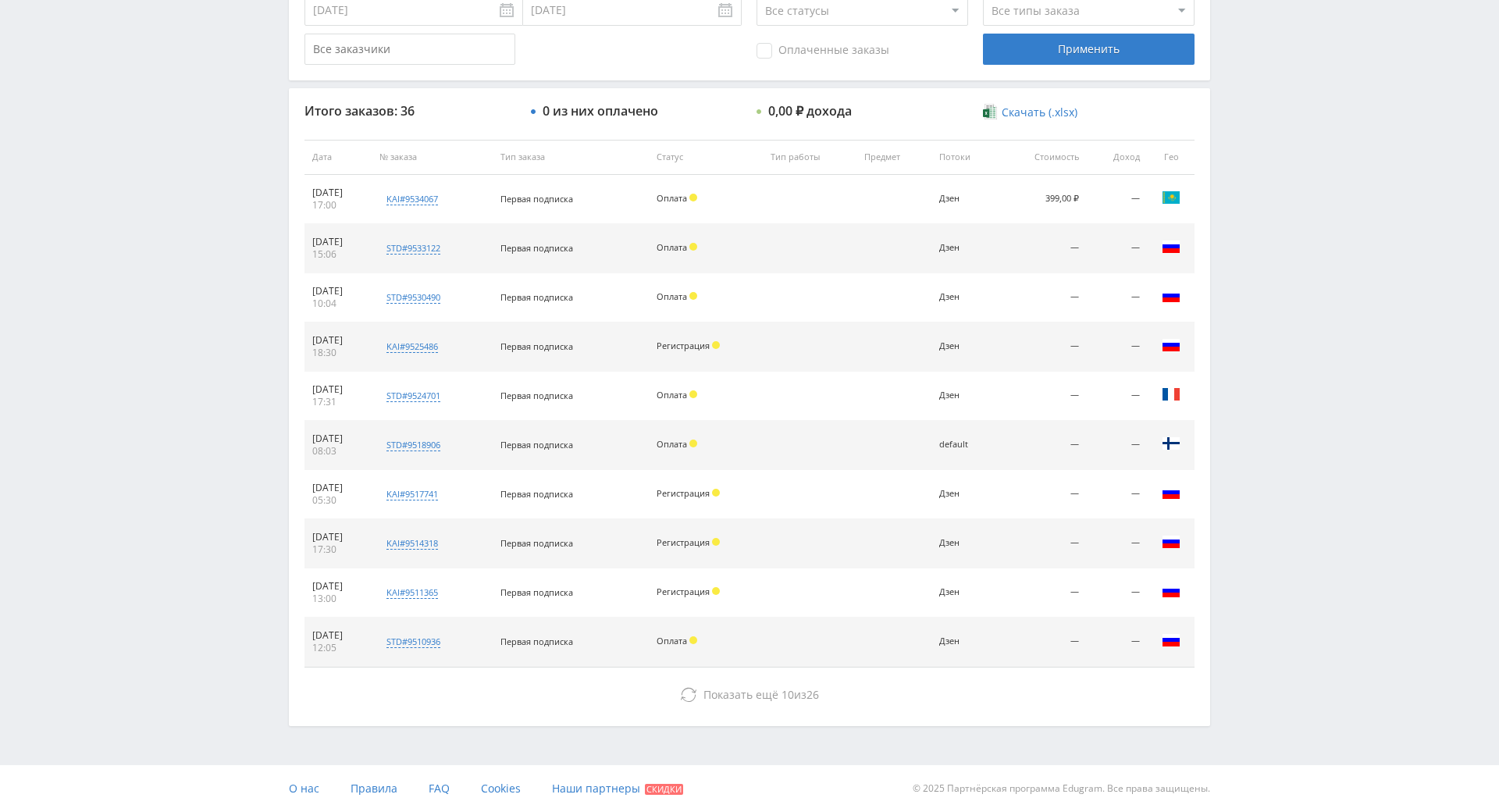
click at [1247, 155] on div "Telegram-канал Инструменты База знаний Ваш менеджер: [PERSON_NAME] Online @edug…" at bounding box center [750, 157] width 1499 height 1311
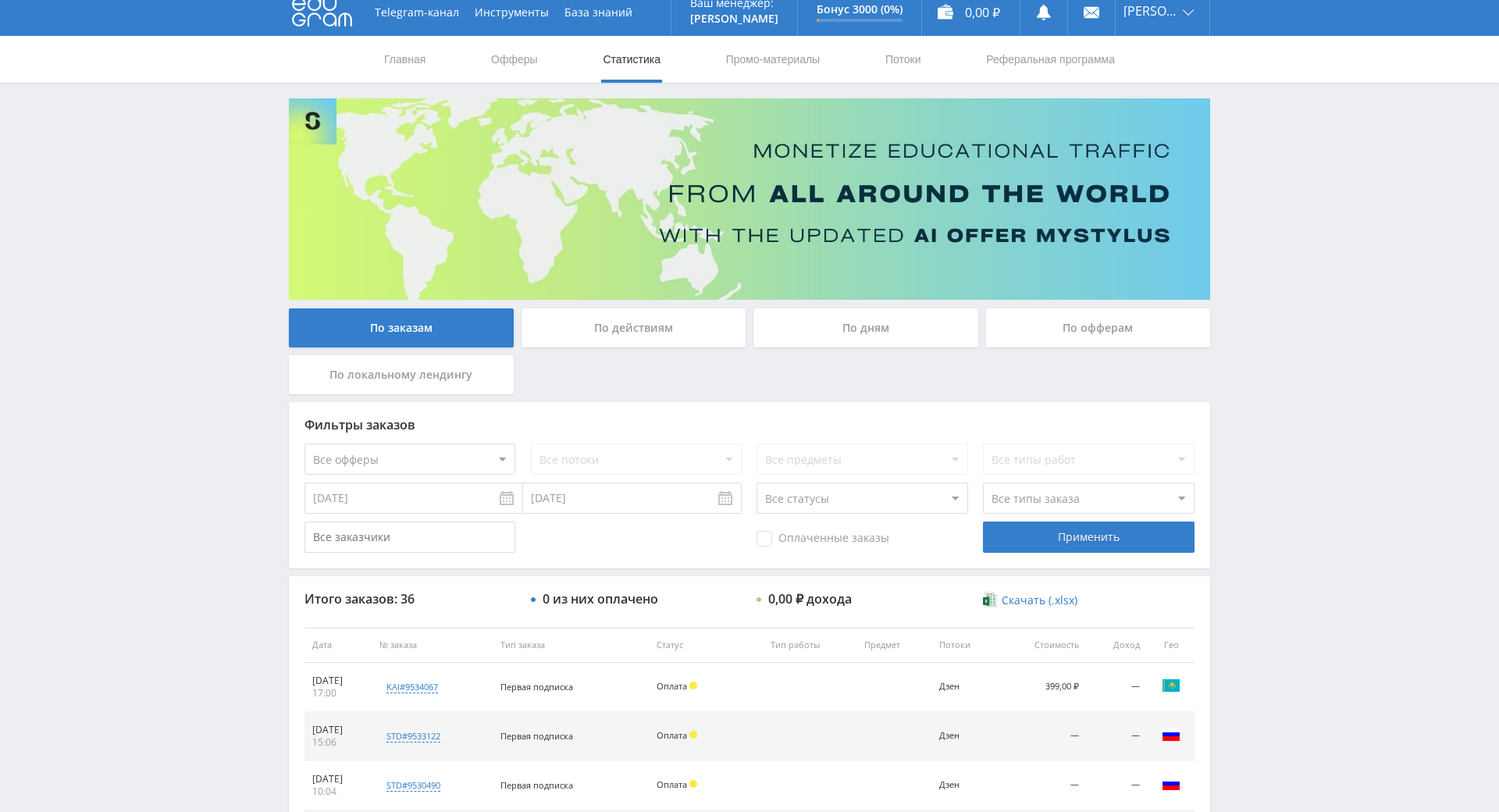
scroll to position [0, 0]
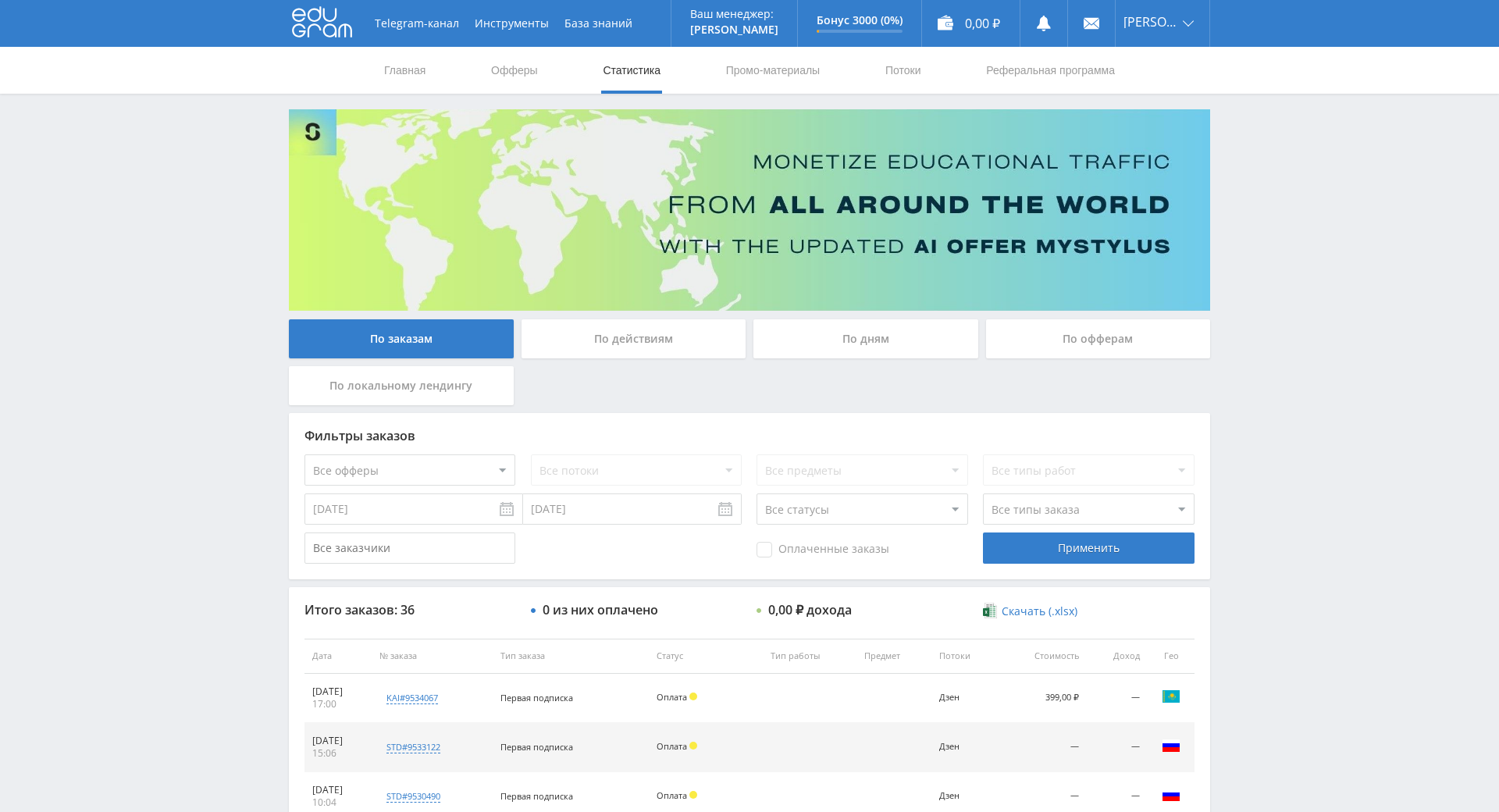
drag, startPoint x: 1245, startPoint y: 247, endPoint x: 1227, endPoint y: 106, distance: 142.1
click at [408, 72] on link "Главная" at bounding box center [405, 69] width 45 height 47
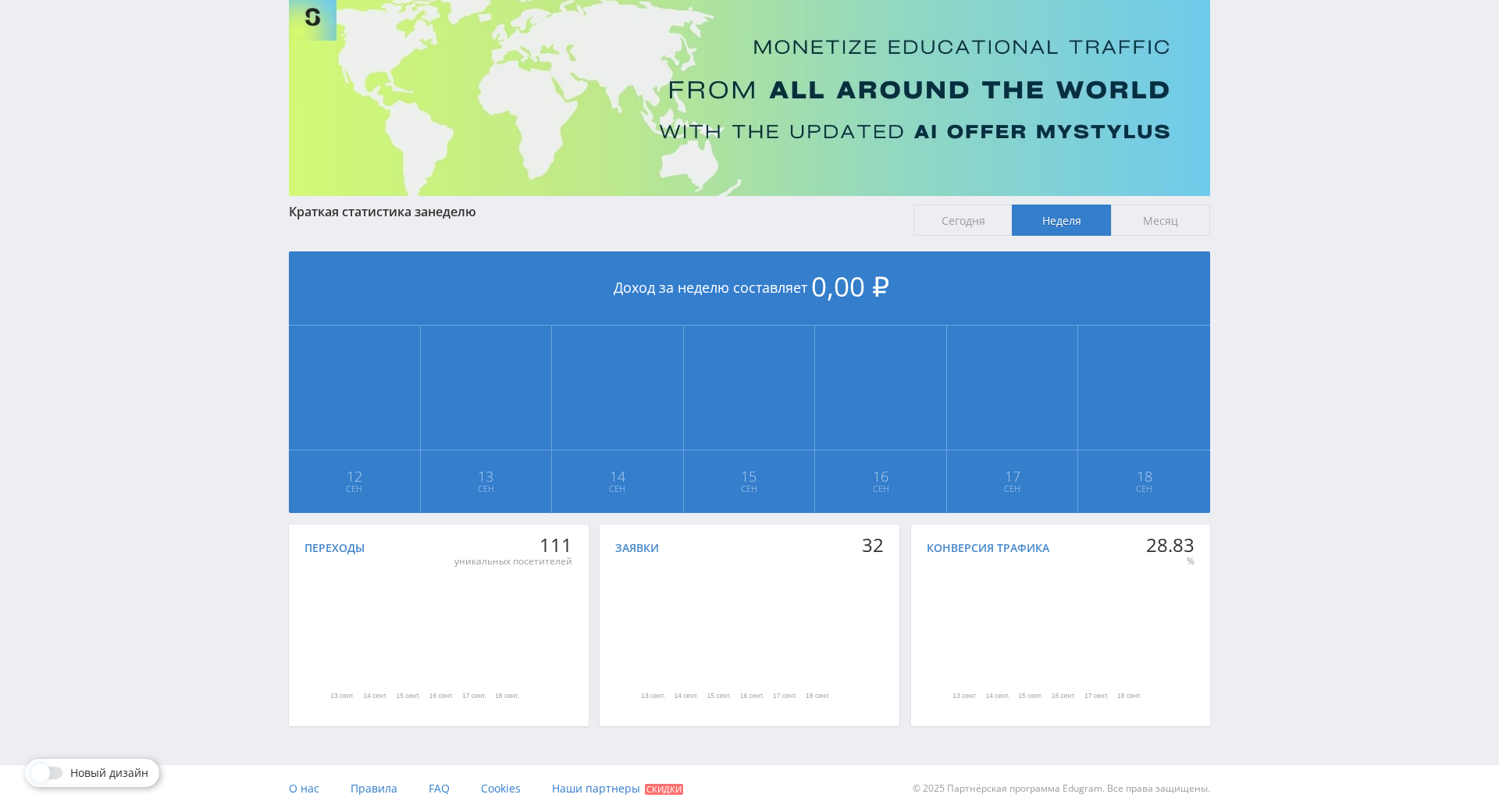
scroll to position [174, 0]
drag, startPoint x: 1285, startPoint y: 465, endPoint x: 1289, endPoint y: 486, distance: 21.4
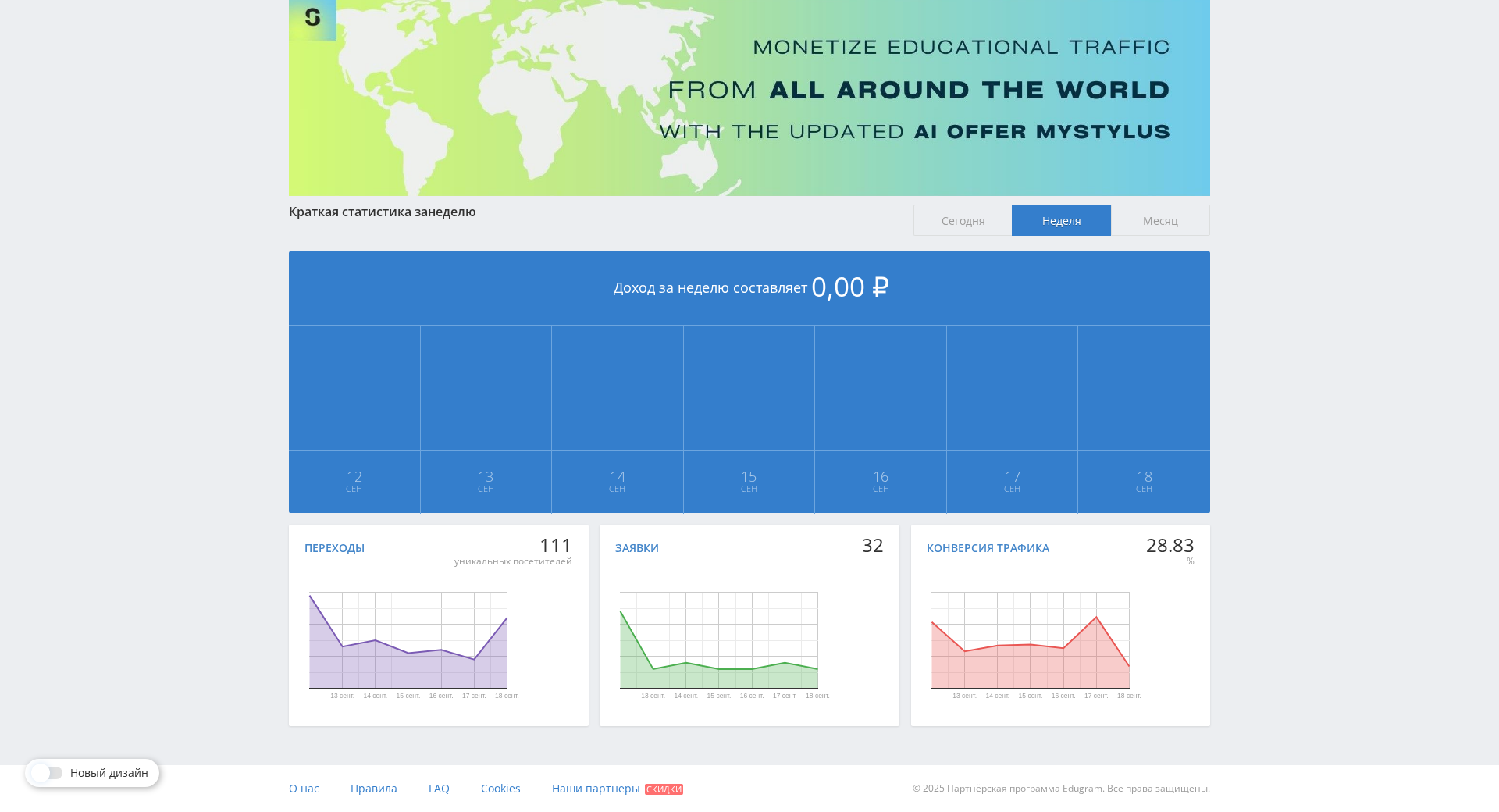
drag, startPoint x: 1291, startPoint y: 477, endPoint x: 1301, endPoint y: 342, distance: 135.4
click at [1301, 342] on div "Telegram-канал Инструменты База знаний Ваш менеджер: Alex Alex Online @edugram_…" at bounding box center [750, 348] width 1499 height 926
click at [1301, 237] on div "Telegram-канал Инструменты База знаний Ваш менеджер: Alex Alex Online @edugram_…" at bounding box center [750, 348] width 1499 height 926
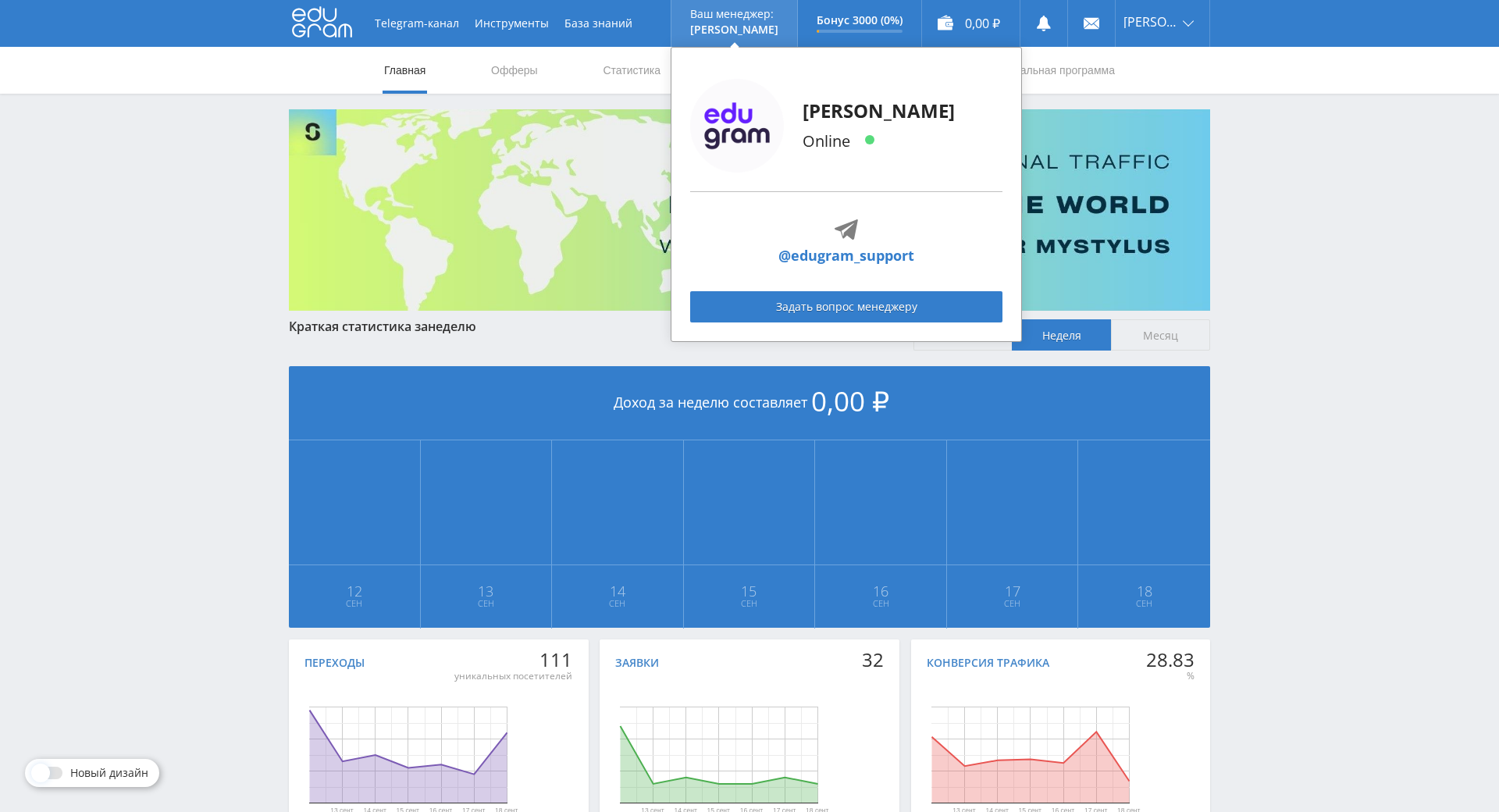
drag, startPoint x: 1238, startPoint y: 227, endPoint x: 744, endPoint y: 2, distance: 542.8
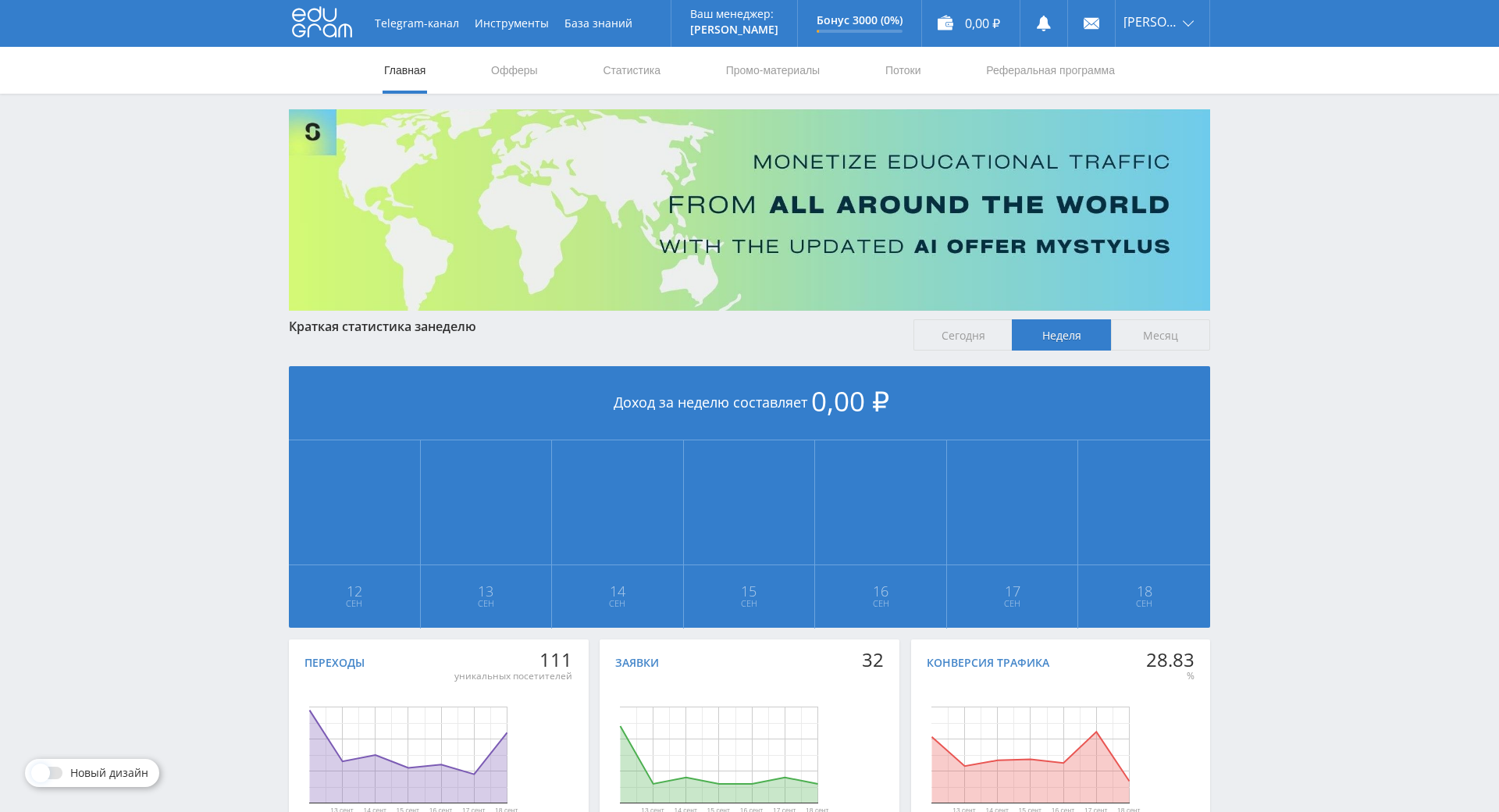
drag, startPoint x: 1360, startPoint y: 427, endPoint x: 1314, endPoint y: 255, distance: 178.0
click at [1314, 255] on div "Telegram-канал Инструменты База знаний Ваш менеджер: [PERSON_NAME] Online @edug…" at bounding box center [750, 463] width 1499 height 926
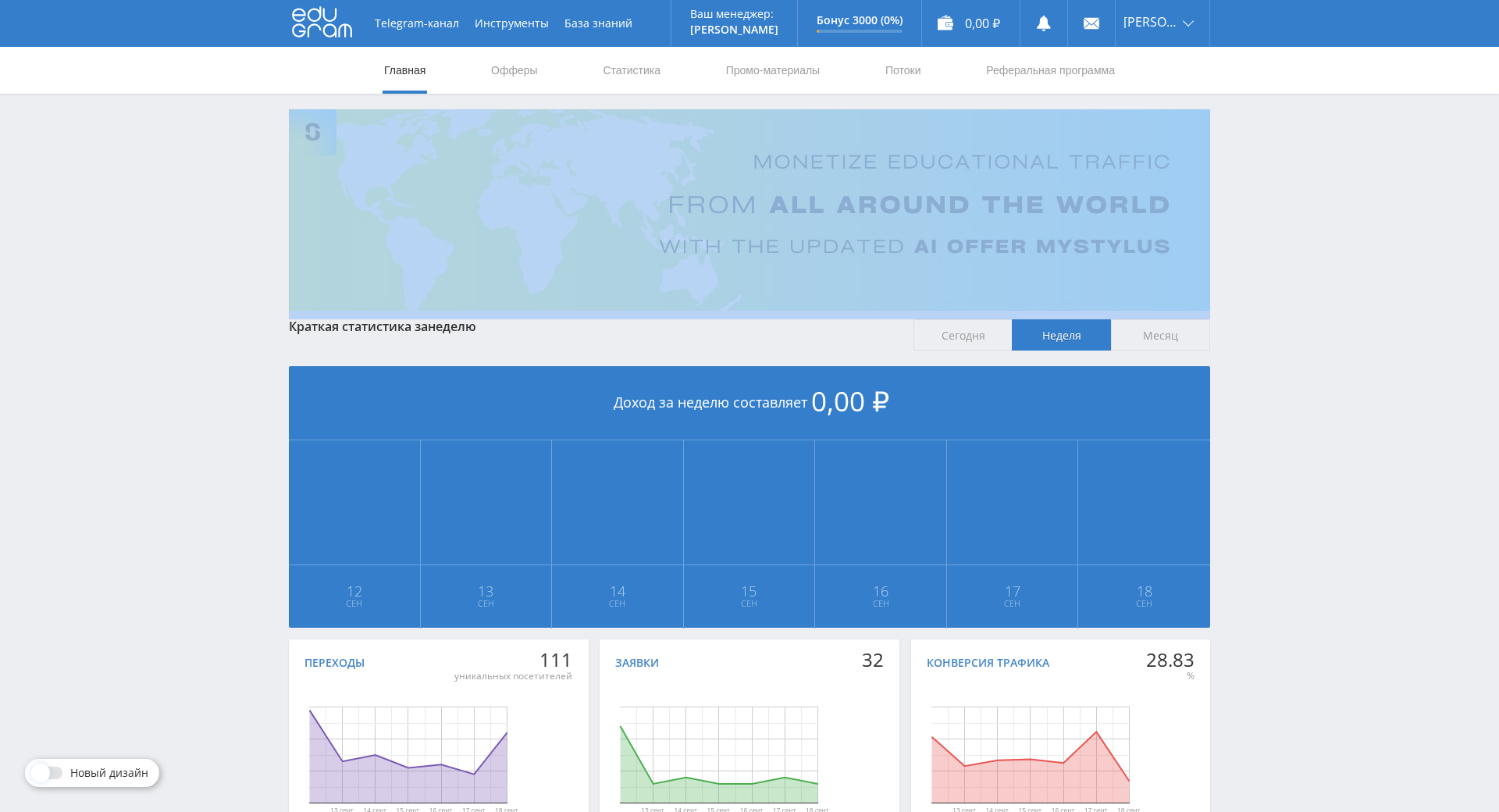
click at [1314, 255] on div "Telegram-канал Инструменты База знаний Ваш менеджер: [PERSON_NAME] Online @edug…" at bounding box center [750, 463] width 1499 height 926
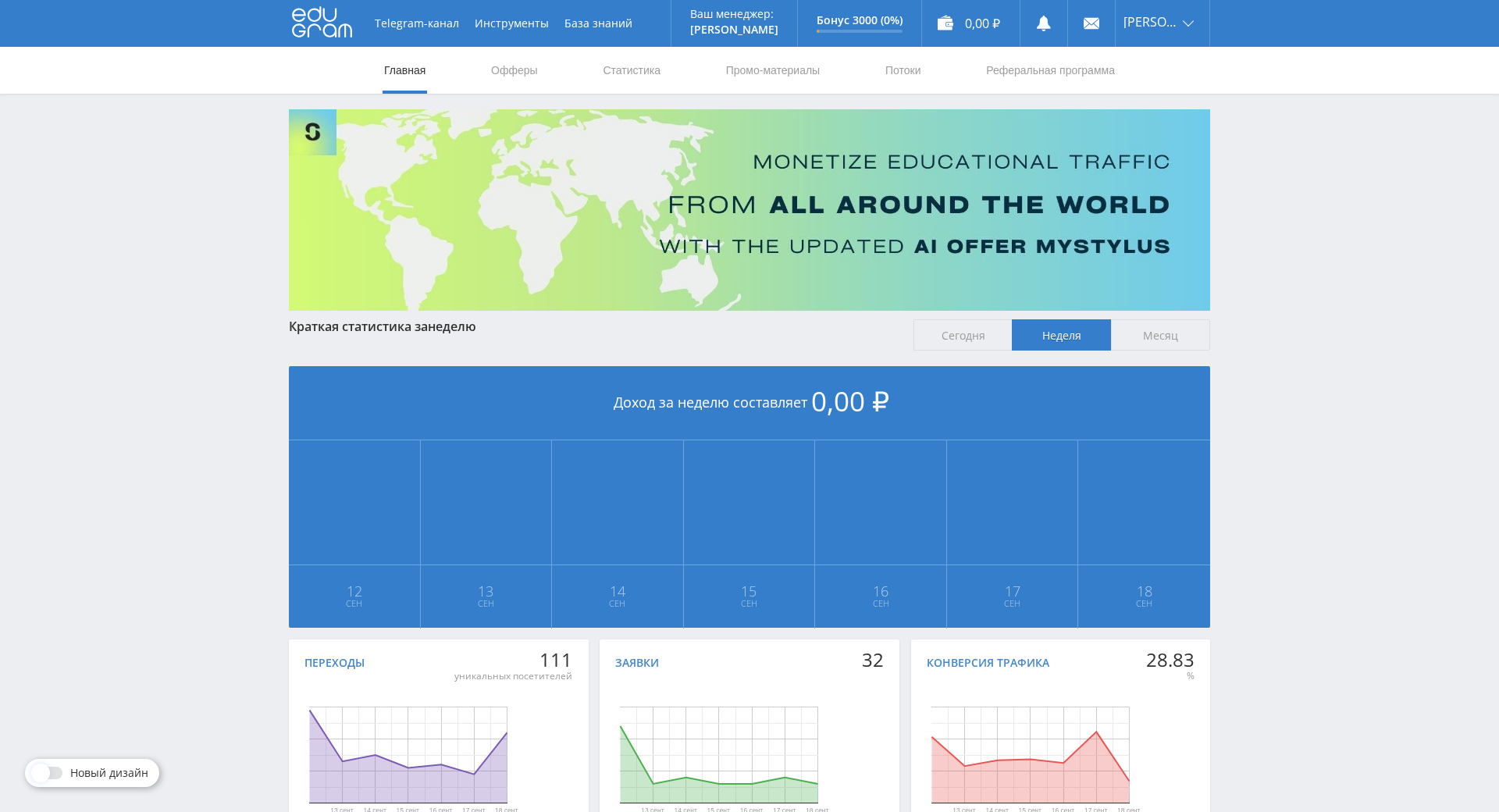
click at [1291, 164] on div "Telegram-канал Инструменты База знаний Ваш менеджер: [PERSON_NAME] Online @edug…" at bounding box center [750, 463] width 1499 height 926
